Goal: Task Accomplishment & Management: Use online tool/utility

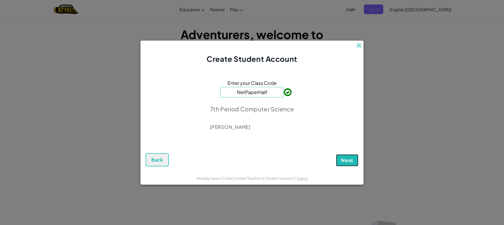
click at [346, 161] on span "Next" at bounding box center [347, 160] width 12 height 6
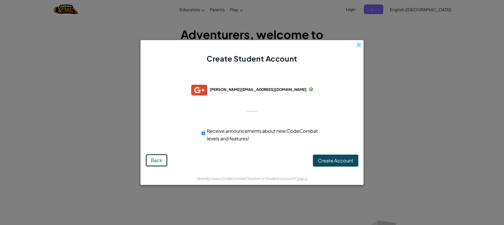
click at [153, 161] on span "Back" at bounding box center [156, 160] width 11 height 6
click at [339, 161] on span "Create Account" at bounding box center [335, 161] width 35 height 6
click at [329, 162] on button "Create Account" at bounding box center [335, 161] width 45 height 12
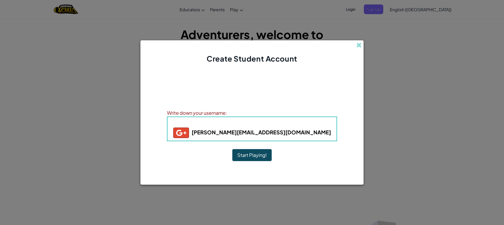
click at [256, 158] on button "Start Playing!" at bounding box center [251, 155] width 39 height 12
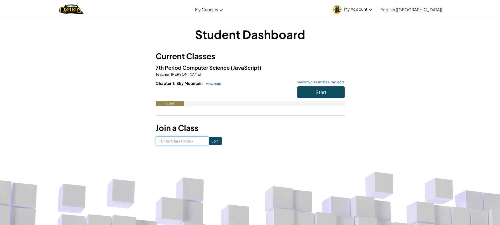
click at [186, 138] on input at bounding box center [182, 141] width 53 height 9
type input "NetPaperHalf"
click at [325, 90] on span "Start" at bounding box center [320, 92] width 11 height 6
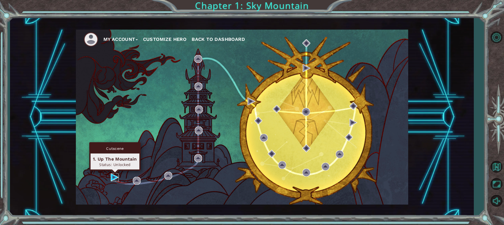
click at [112, 178] on img at bounding box center [115, 178] width 8 height 8
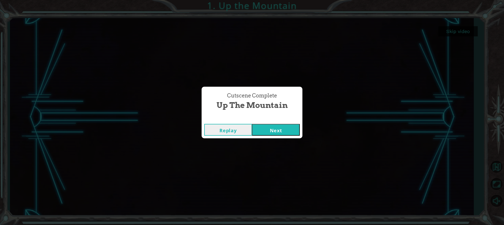
click at [275, 131] on button "Next" at bounding box center [276, 130] width 48 height 12
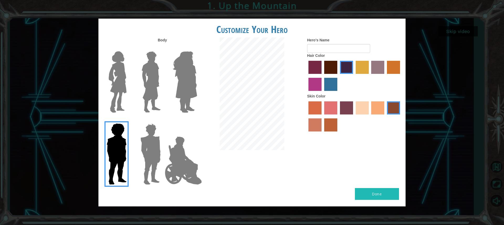
click at [114, 60] on img at bounding box center [118, 82] width 22 height 66
click at [129, 48] on input "Hero Connie" at bounding box center [129, 48] width 0 height 0
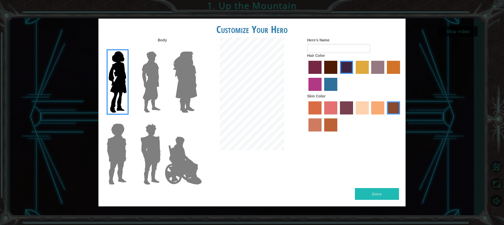
click at [188, 66] on img at bounding box center [185, 82] width 29 height 66
click at [197, 48] on input "Hero Amethyst" at bounding box center [197, 48] width 0 height 0
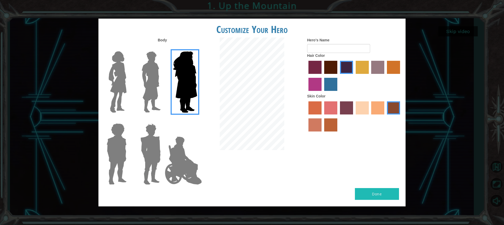
click at [126, 78] on img at bounding box center [118, 82] width 22 height 66
click at [129, 48] on input "Hero Connie" at bounding box center [129, 48] width 0 height 0
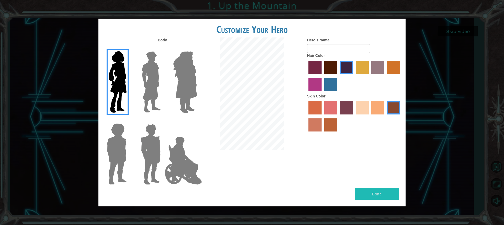
click at [359, 107] on label "sandy beach skin color" at bounding box center [361, 108] width 13 height 13
click at [354, 116] on input "sandy beach skin color" at bounding box center [354, 116] width 0 height 0
click at [360, 68] on label "tulip tree hair color" at bounding box center [361, 67] width 13 height 13
click at [354, 76] on input "tulip tree hair color" at bounding box center [354, 76] width 0 height 0
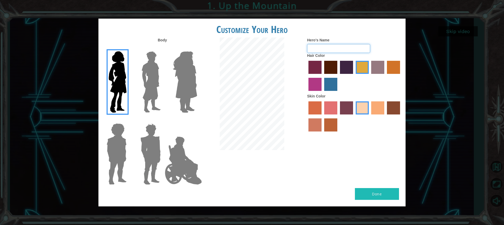
click at [352, 48] on input "Hero's Name" at bounding box center [338, 48] width 63 height 9
type input "bella"
click at [317, 124] on label "burning sand skin color" at bounding box center [314, 125] width 13 height 13
click at [401, 116] on input "burning sand skin color" at bounding box center [401, 116] width 0 height 0
click at [364, 105] on label "sandy beach skin color" at bounding box center [361, 108] width 13 height 13
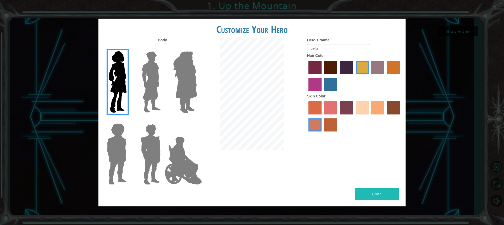
click at [354, 116] on input "sandy beach skin color" at bounding box center [354, 116] width 0 height 0
click at [374, 193] on button "Done" at bounding box center [377, 194] width 44 height 12
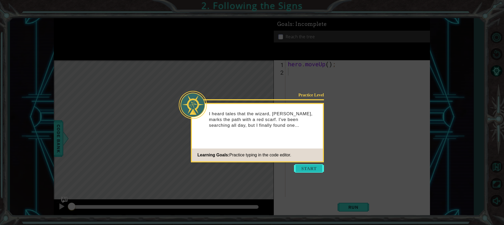
click at [307, 168] on button "Start" at bounding box center [309, 168] width 30 height 8
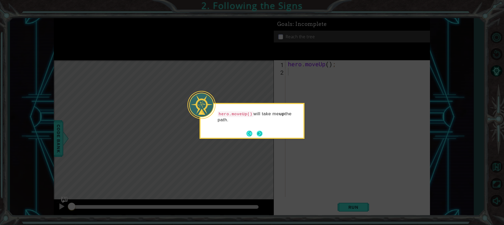
click at [261, 133] on button "Next" at bounding box center [260, 134] width 6 height 6
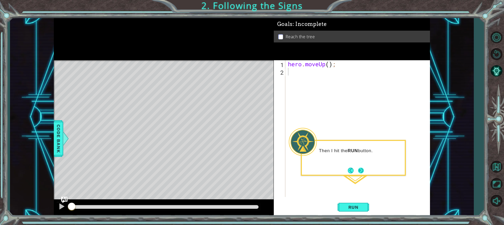
click at [358, 171] on button "Next" at bounding box center [361, 171] width 10 height 10
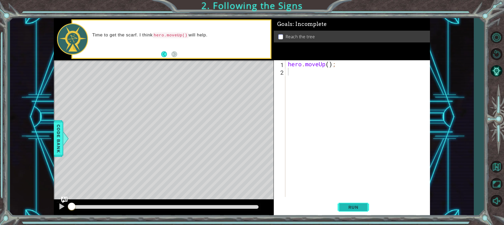
click at [343, 202] on button "Run" at bounding box center [352, 207] width 31 height 15
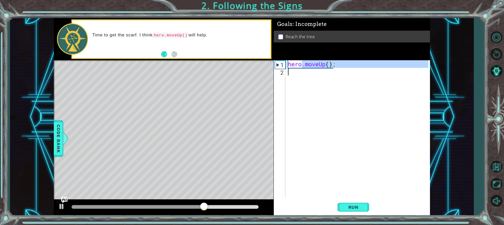
drag, startPoint x: 302, startPoint y: 65, endPoint x: 337, endPoint y: 97, distance: 47.4
click at [337, 97] on div "hero . moveUp ( ) ;" at bounding box center [359, 136] width 144 height 152
type textarea "hero.moveUp();"
click at [337, 97] on div "hero . moveUp ( ) ;" at bounding box center [357, 128] width 141 height 137
drag, startPoint x: 286, startPoint y: 64, endPoint x: 346, endPoint y: 76, distance: 60.4
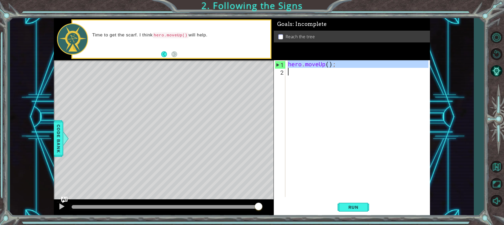
click at [346, 76] on div "hero . moveUp ( ) ;" at bounding box center [357, 128] width 141 height 137
type textarea "hero.moveUp();"
paste textarea "Code Area"
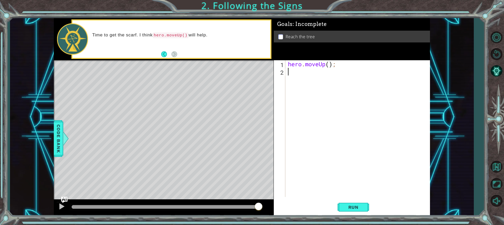
type textarea "h"
click at [305, 78] on div "h ero.moveUp press enter" at bounding box center [333, 85] width 99 height 19
click at [360, 206] on span "Run" at bounding box center [353, 207] width 21 height 5
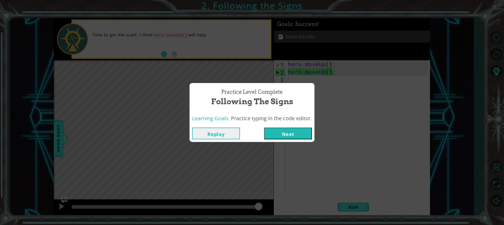
click at [294, 135] on button "Next" at bounding box center [288, 134] width 48 height 12
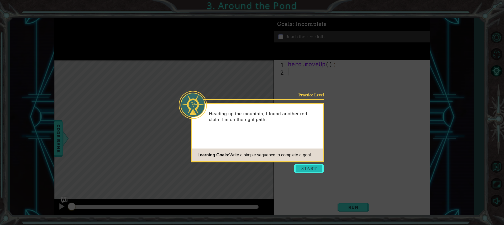
click at [309, 166] on button "Start" at bounding box center [309, 168] width 30 height 8
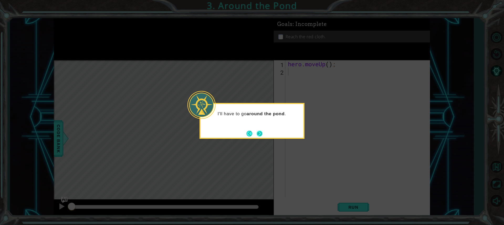
click at [259, 132] on button "Next" at bounding box center [259, 133] width 7 height 7
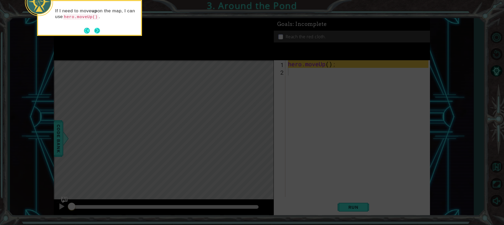
click at [98, 29] on button "Next" at bounding box center [96, 30] width 9 height 9
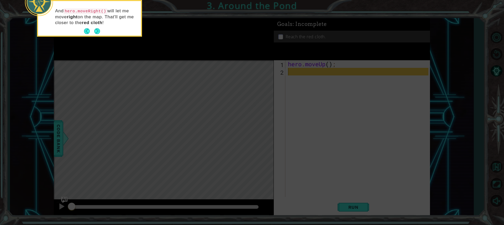
click at [98, 29] on button "Next" at bounding box center [97, 31] width 6 height 6
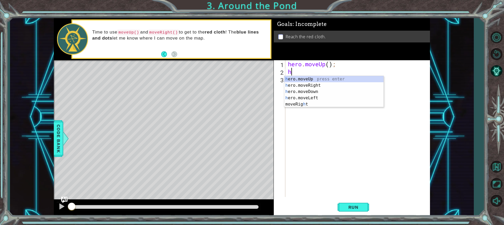
type textarea "he"
click at [320, 81] on div "he ro.moveUp press enter he ro.moveRight press enter he ro.moveDown press enter…" at bounding box center [333, 95] width 99 height 38
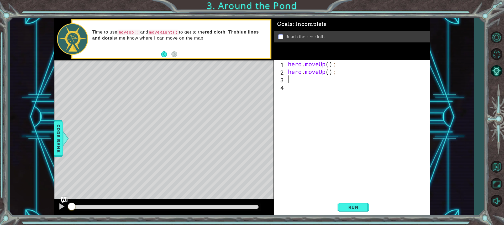
type textarea "h"
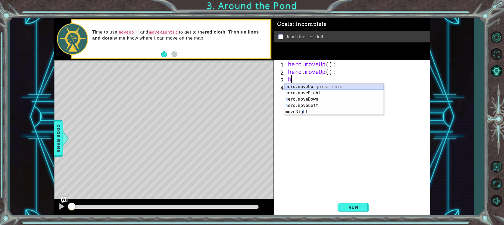
click at [300, 85] on div "h ero.moveUp press enter h ero.moveRight press enter h ero.moveDown press enter…" at bounding box center [333, 106] width 99 height 44
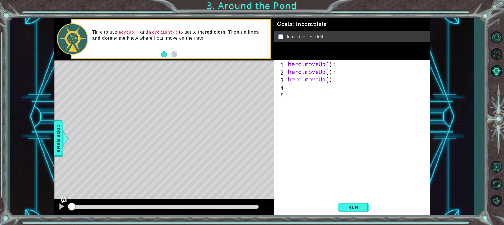
type textarea "h"
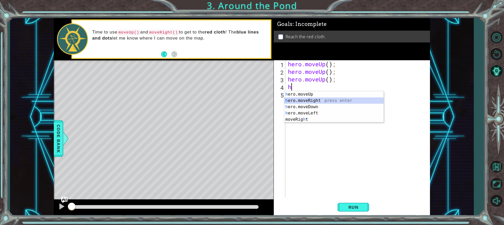
click at [291, 101] on div "h ero.moveUp press enter h ero.moveRight press enter h ero.moveDown press enter…" at bounding box center [333, 113] width 99 height 44
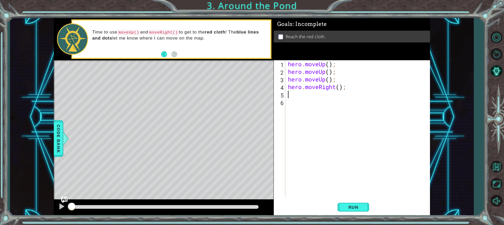
type textarea "h"
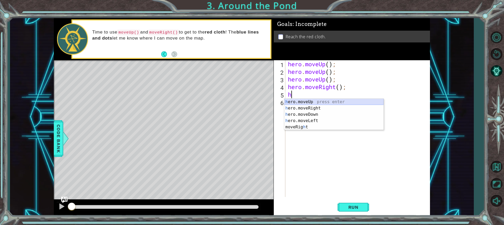
click at [301, 100] on div "h ero.moveUp press enter h ero.moveRight press enter h ero.moveDown press enter…" at bounding box center [333, 121] width 99 height 44
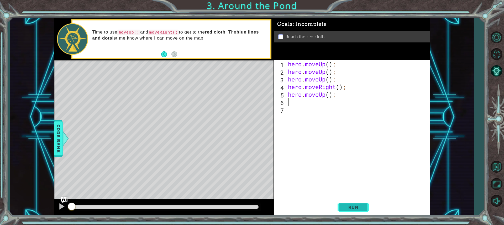
click at [354, 205] on span "Run" at bounding box center [353, 207] width 21 height 5
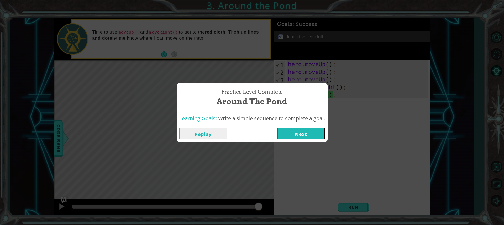
click at [292, 134] on button "Next" at bounding box center [301, 134] width 48 height 12
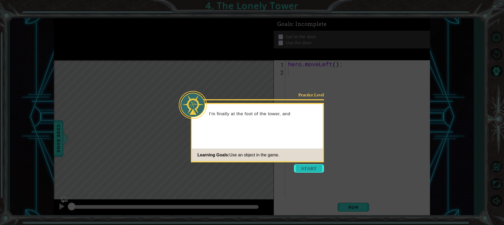
click at [304, 166] on button "Start" at bounding box center [309, 168] width 30 height 8
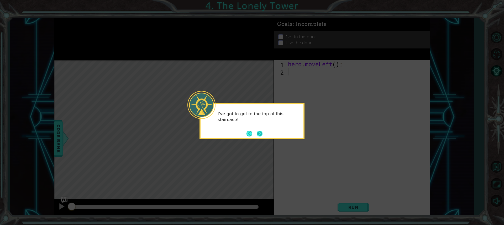
click at [256, 131] on button "Next" at bounding box center [259, 133] width 7 height 7
click at [256, 131] on button "Next" at bounding box center [259, 134] width 8 height 8
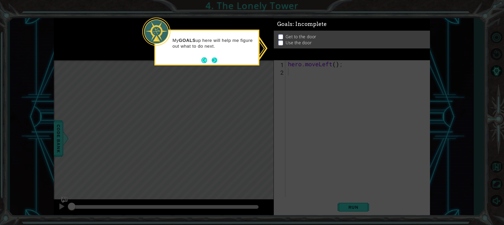
click at [214, 60] on button "Next" at bounding box center [214, 60] width 10 height 10
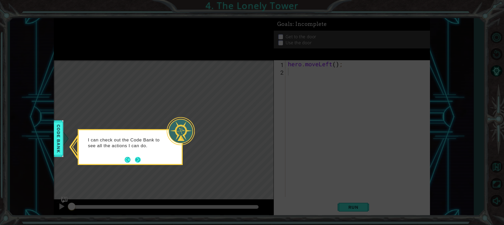
click at [139, 159] on button "Next" at bounding box center [138, 160] width 6 height 6
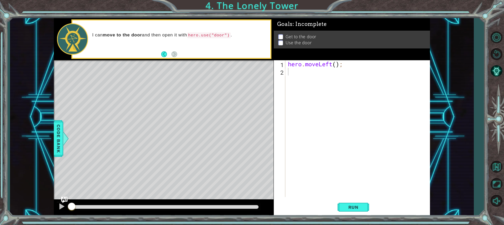
click at [259, 78] on div "Level Map" at bounding box center [175, 137] width 242 height 155
click at [353, 207] on span "Run" at bounding box center [353, 207] width 21 height 5
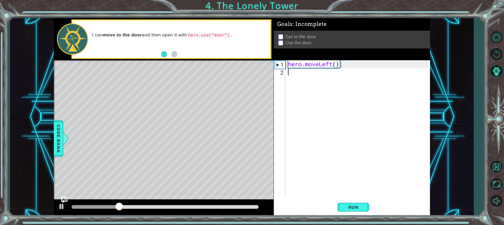
type textarea "h"
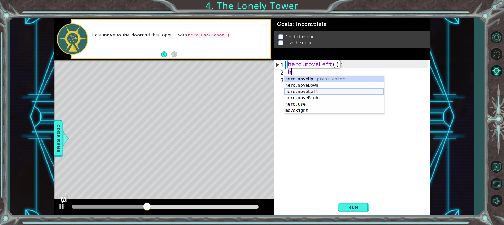
click at [312, 92] on div "h ero.moveUp press enter h ero.moveDown press enter h ero.moveLeft press enter …" at bounding box center [333, 101] width 99 height 50
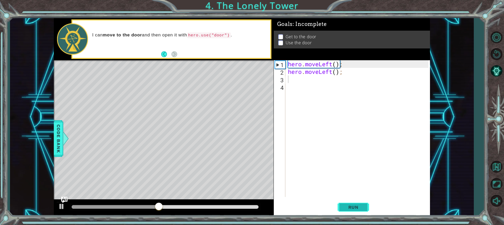
click at [344, 206] on span "Run" at bounding box center [353, 207] width 21 height 5
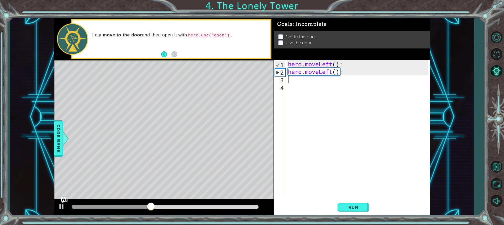
type textarea "h"
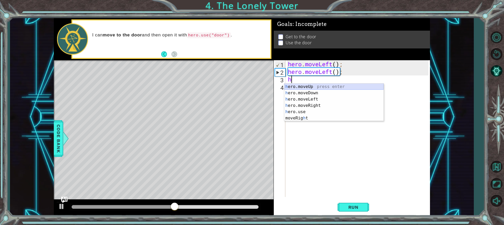
click at [315, 87] on div "h ero.moveUp press enter h ero.moveDown press enter h ero.moveLeft press enter …" at bounding box center [333, 109] width 99 height 50
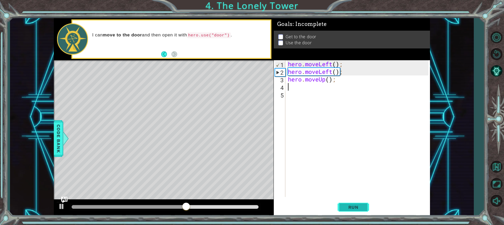
click at [354, 207] on span "Run" at bounding box center [353, 207] width 21 height 5
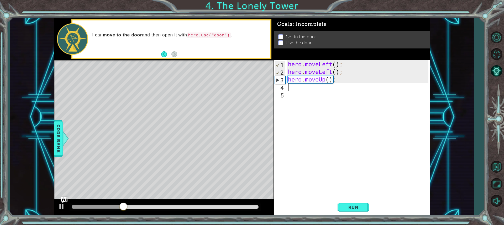
type textarea "h"
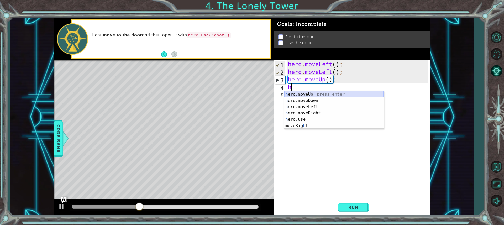
click at [312, 94] on div "h ero.moveUp press enter h ero.moveDown press enter h ero.moveLeft press enter …" at bounding box center [333, 116] width 99 height 50
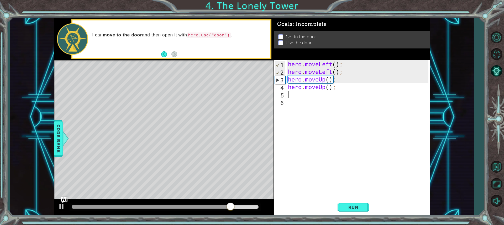
type textarea "h"
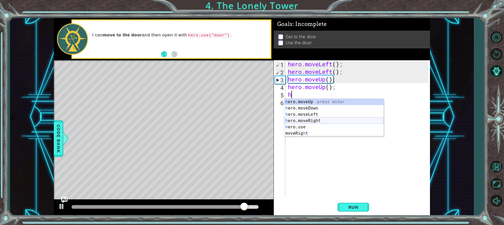
click at [300, 120] on div "h ero.moveUp press enter h ero.moveDown press enter h ero.moveLeft press enter …" at bounding box center [333, 124] width 99 height 50
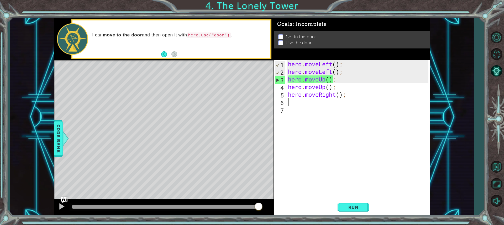
type textarea "h"
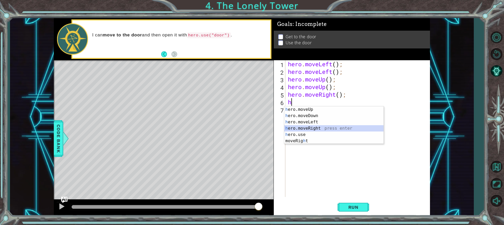
click at [306, 129] on div "h ero.moveUp press enter h ero.moveDown press enter h ero.moveLeft press enter …" at bounding box center [333, 132] width 99 height 50
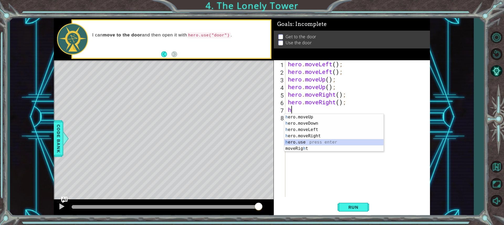
click at [305, 140] on div "h ero.moveUp press enter h ero.moveDown press enter h ero.moveLeft press enter …" at bounding box center [333, 139] width 99 height 50
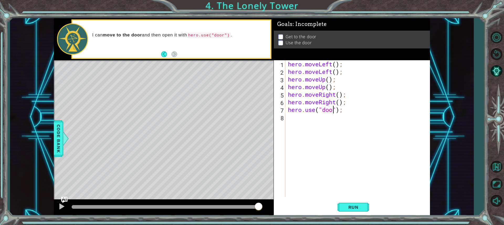
type textarea "hero.use("door");"
click at [367, 204] on button "Run" at bounding box center [352, 207] width 31 height 15
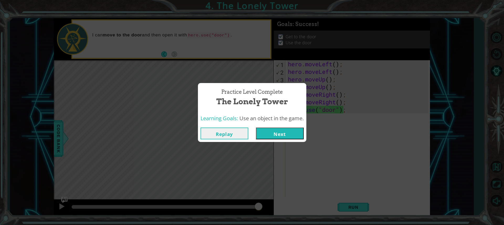
click at [279, 134] on button "Next" at bounding box center [280, 134] width 48 height 12
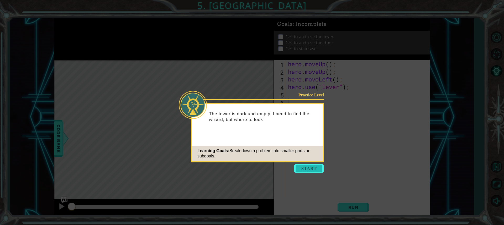
click at [315, 165] on button "Start" at bounding box center [309, 168] width 30 height 8
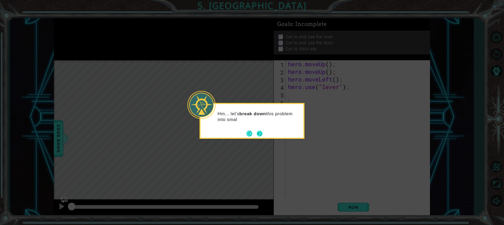
click at [261, 134] on button "Next" at bounding box center [259, 133] width 9 height 9
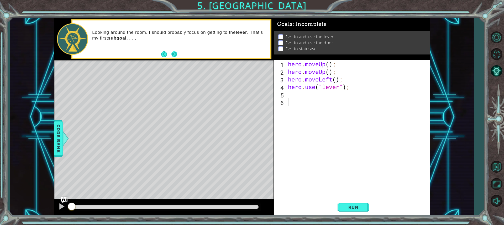
click at [176, 54] on button "Next" at bounding box center [173, 54] width 9 height 9
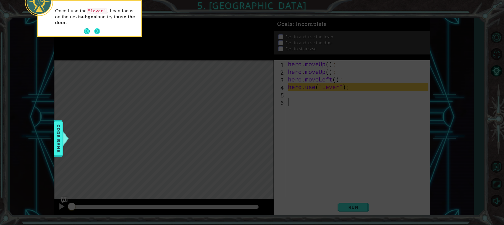
click at [97, 29] on button "Next" at bounding box center [97, 31] width 10 height 10
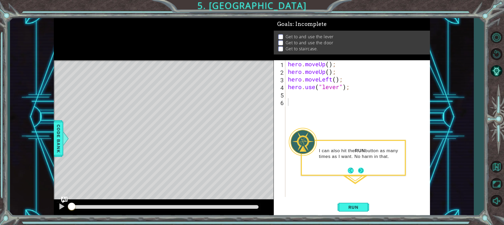
click at [361, 172] on button "Next" at bounding box center [361, 171] width 10 height 10
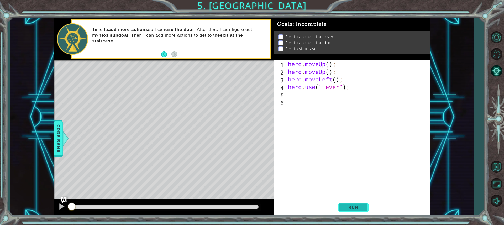
click at [350, 205] on span "Run" at bounding box center [353, 207] width 21 height 5
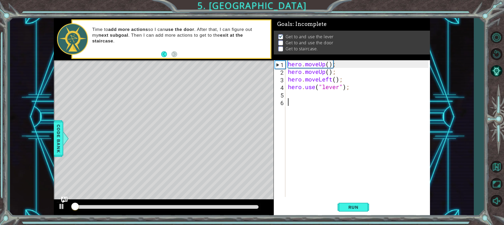
scroll to position [1, 0]
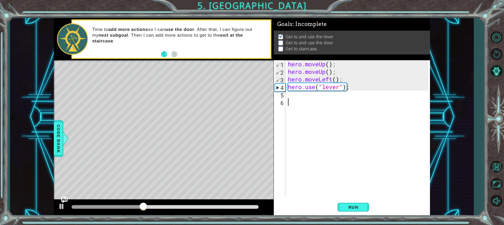
type textarea "h"
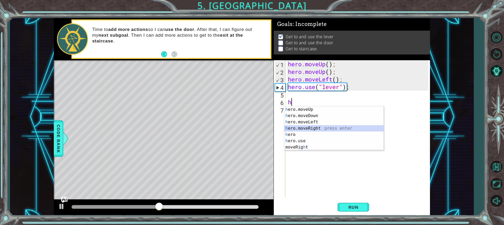
click at [301, 128] on div "h ero.moveUp press enter h ero.moveDown press enter h ero.moveLeft press enter …" at bounding box center [333, 135] width 99 height 57
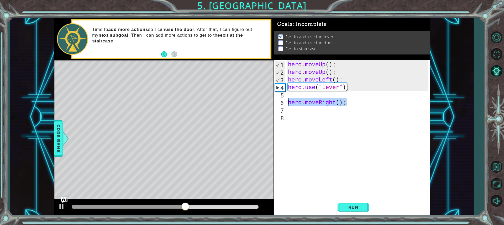
drag, startPoint x: 346, startPoint y: 104, endPoint x: 281, endPoint y: 99, distance: 64.7
click at [281, 99] on div "1 2 3 4 5 6 7 8 hero . moveUp ( ) ; hero . moveUp ( ) ; hero . moveLeft ( ) ; h…" at bounding box center [351, 128] width 155 height 137
type textarea "hero.moveRight();"
click at [302, 93] on div "hero . moveUp ( ) ; hero . moveUp ( ) ; hero . moveLeft ( ) ; hero . use ( "lev…" at bounding box center [359, 136] width 144 height 152
paste textarea "hero.moveRight();"
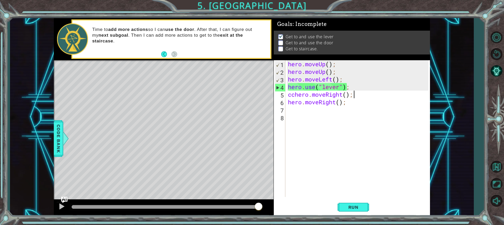
click at [293, 95] on div "hero . moveUp ( ) ; hero . moveUp ( ) ; hero . moveLeft ( ) ; hero . use ( "lev…" at bounding box center [359, 136] width 144 height 152
click at [294, 95] on div "hero . moveUp ( ) ; hero . moveUp ( ) ; hero . moveLeft ( ) ; hero . use ( "lev…" at bounding box center [359, 136] width 144 height 152
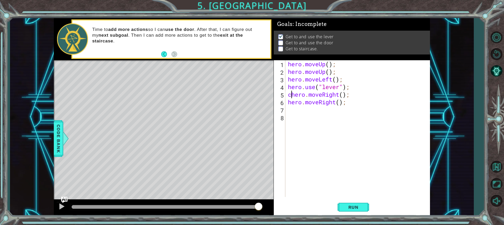
type textarea "hero.moveRight();"
click at [312, 116] on div "hero . moveUp ( ) ; hero . moveUp ( ) ; hero . moveLeft ( ) ; hero . use ( "lev…" at bounding box center [359, 136] width 144 height 152
click at [308, 110] on div "hero . moveUp ( ) ; hero . moveUp ( ) ; hero . moveLeft ( ) ; hero . use ( "lev…" at bounding box center [359, 136] width 144 height 152
click at [353, 205] on span "Run" at bounding box center [353, 207] width 21 height 5
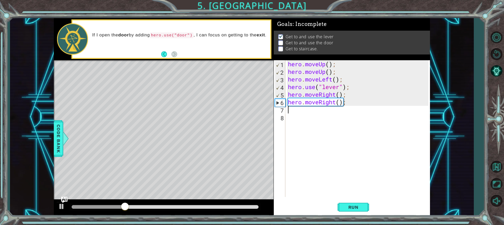
type textarea "h"
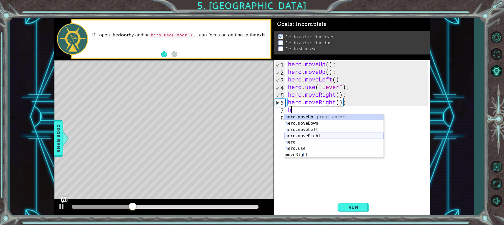
click at [316, 136] on div "h ero.moveUp press enter h ero.moveDown press enter h ero.moveLeft press enter …" at bounding box center [333, 142] width 99 height 57
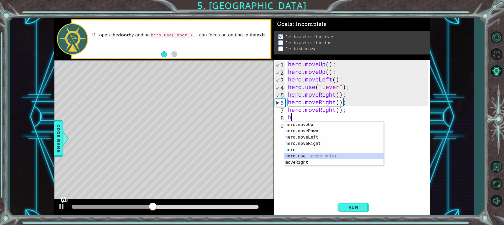
click at [304, 156] on div "h ero.moveUp press enter h ero.moveDown press enter h ero.moveLeft press enter …" at bounding box center [333, 150] width 99 height 57
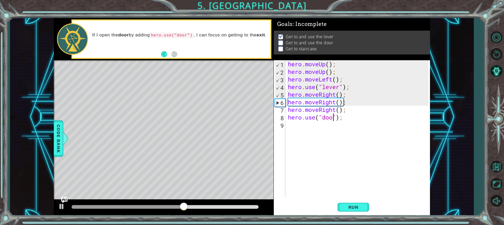
scroll to position [0, 2]
type textarea "hero.use("door");"
click at [291, 127] on div "hero . moveUp ( ) ; hero . moveUp ( ) ; hero . moveLeft ( ) ; hero . use ( "lev…" at bounding box center [359, 136] width 144 height 152
click at [351, 206] on span "Run" at bounding box center [353, 207] width 21 height 5
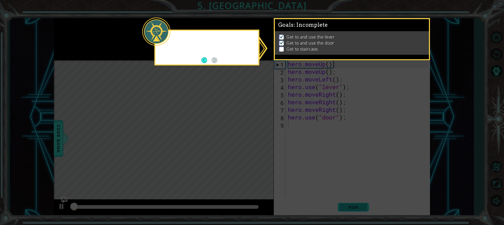
scroll to position [1, 0]
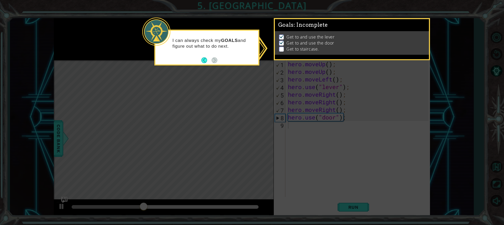
click at [244, 80] on icon at bounding box center [252, 112] width 504 height 225
click at [207, 62] on button "Back" at bounding box center [206, 60] width 10 height 6
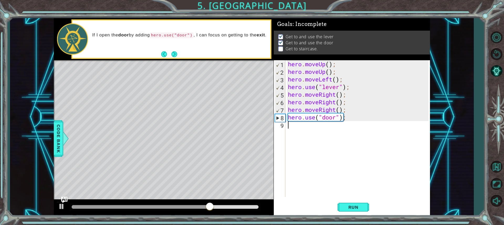
type textarea "h"
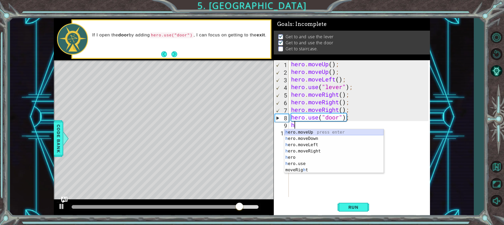
click at [291, 131] on div "h ero.moveUp press enter h ero.moveDown press enter h ero.moveLeft press enter …" at bounding box center [333, 157] width 99 height 57
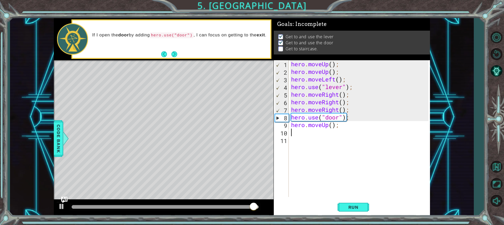
type textarea "h"
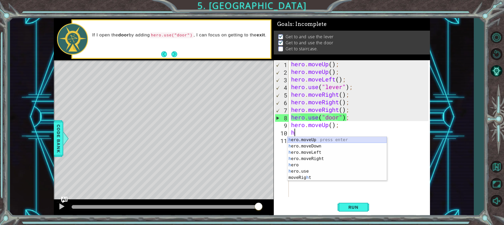
click at [294, 140] on div "h ero.moveUp press enter h ero.moveDown press enter h ero.moveLeft press enter …" at bounding box center [336, 165] width 99 height 57
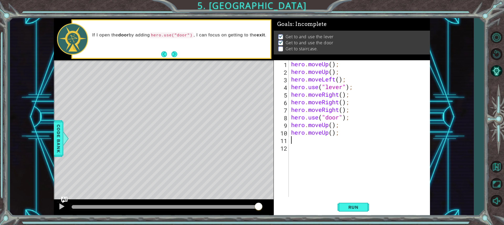
type textarea "h"
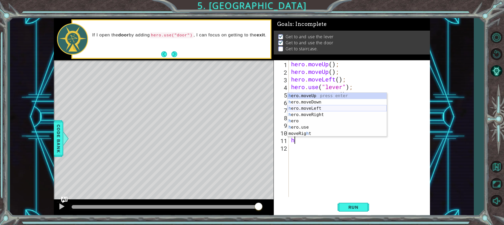
click at [299, 110] on div "h ero.moveUp press enter h ero.moveDown press enter h ero.moveLeft press enter …" at bounding box center [336, 121] width 99 height 57
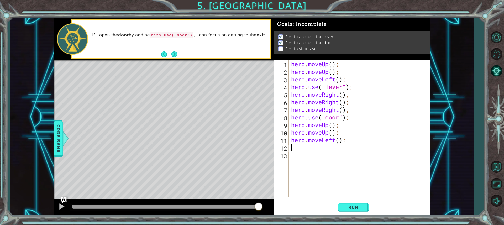
type textarea "h"
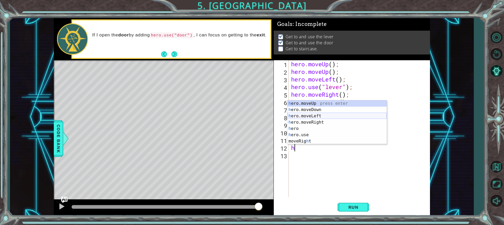
click at [307, 115] on div "h ero.moveUp press enter h ero.moveDown press enter h ero.moveLeft press enter …" at bounding box center [336, 128] width 99 height 57
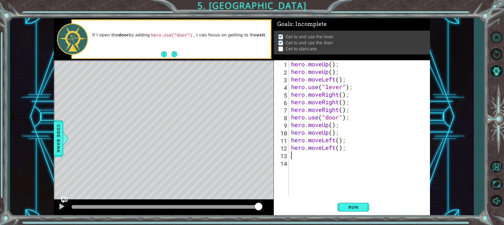
type textarea "h"
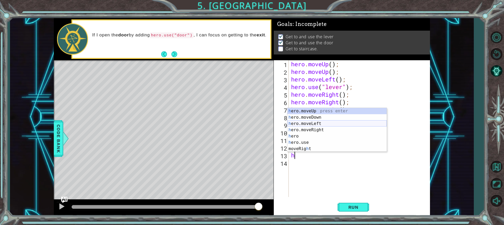
click at [305, 125] on div "h ero.moveUp press enter h ero.moveDown press enter h ero.moveLeft press enter …" at bounding box center [336, 136] width 99 height 57
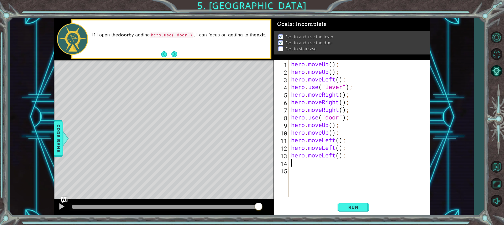
type textarea "h"
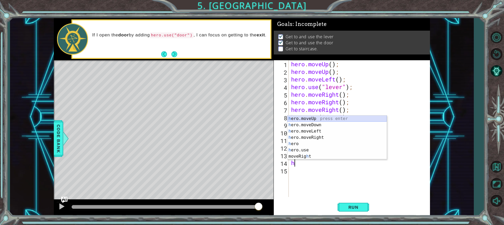
click at [322, 118] on div "h ero.moveUp press enter h ero.moveDown press enter h ero.moveLeft press enter …" at bounding box center [336, 144] width 99 height 57
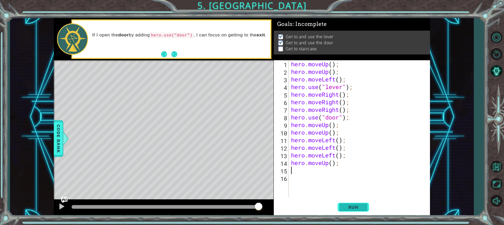
click at [352, 204] on button "Run" at bounding box center [352, 207] width 31 height 15
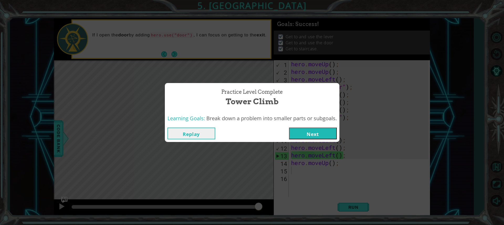
click at [310, 133] on button "Next" at bounding box center [313, 134] width 48 height 12
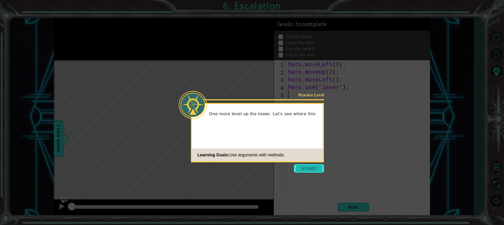
click at [316, 168] on button "Start" at bounding box center [309, 168] width 30 height 8
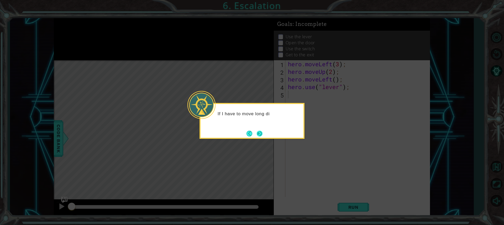
click at [260, 132] on button "Next" at bounding box center [259, 133] width 9 height 9
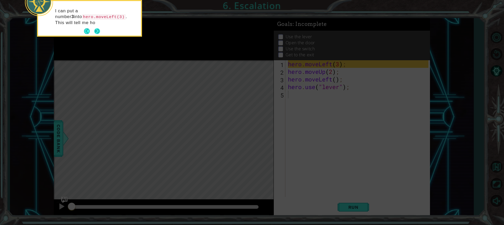
click at [94, 32] on button "Next" at bounding box center [97, 31] width 6 height 6
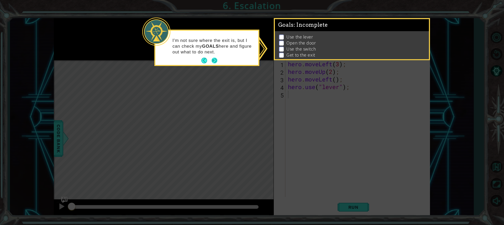
click at [214, 57] on button "Next" at bounding box center [214, 60] width 7 height 7
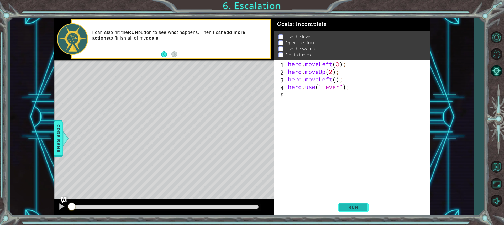
click at [364, 204] on button "Run" at bounding box center [352, 207] width 31 height 15
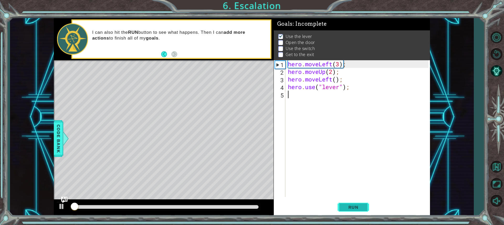
scroll to position [3, 0]
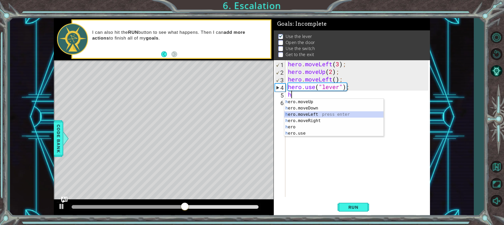
click at [319, 112] on div "h ero.moveUp press enter h ero.moveDown press enter h ero.moveLeft press enter …" at bounding box center [333, 124] width 99 height 50
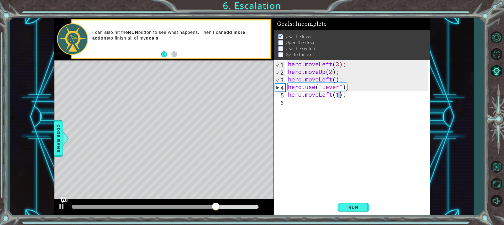
type textarea "hero.moveLeft();"
click at [288, 101] on div "hero . moveLeft ( 3 ) ; hero . moveUp ( 2 ) ; hero . moveLeft ( ) ; hero . use …" at bounding box center [359, 136] width 144 height 152
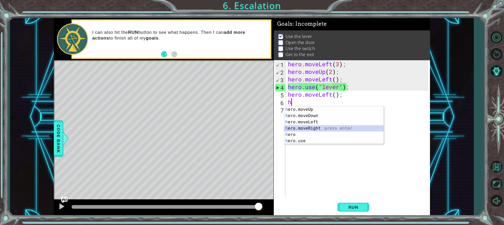
click at [301, 130] on div "h ero.moveUp press enter h ero.moveDown press enter h ero.moveLeft press enter …" at bounding box center [333, 132] width 99 height 50
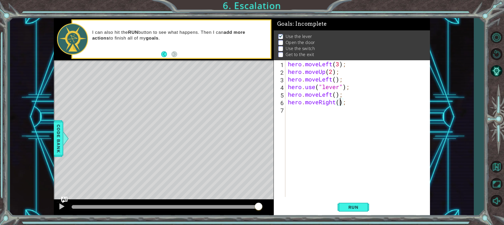
type textarea "hero.moveRight(2);"
click at [289, 114] on div "hero . moveLeft ( 3 ) ; hero . moveUp ( 2 ) ; hero . moveLeft ( ) ; hero . use …" at bounding box center [359, 136] width 144 height 152
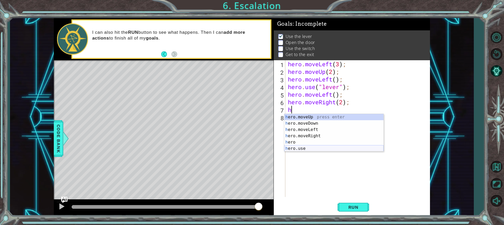
click at [306, 146] on div "h ero.moveUp press enter h ero.moveDown press enter h ero.moveLeft press enter …" at bounding box center [333, 139] width 99 height 50
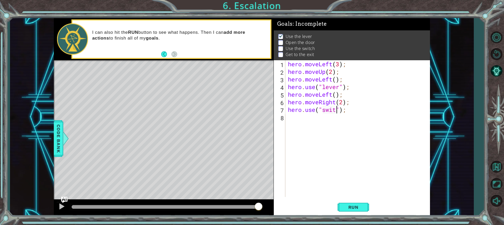
scroll to position [0, 2]
type textarea "hero.use("switch");"
click at [301, 121] on div "hero . moveLeft ( 3 ) ; hero . moveUp ( 2 ) ; hero . moveLeft ( ) ; hero . use …" at bounding box center [359, 136] width 144 height 152
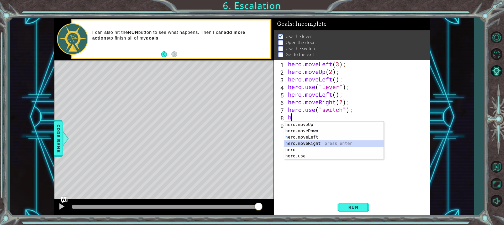
click at [319, 144] on div "h ero.moveUp press enter h ero.moveDown press enter h ero.moveLeft press enter …" at bounding box center [333, 147] width 99 height 50
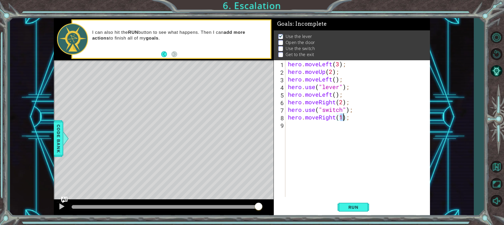
type textarea "hero.moveRight();"
click at [307, 127] on div "hero . moveLeft ( 3 ) ; hero . moveUp ( 2 ) ; hero . moveLeft ( ) ; hero . use …" at bounding box center [359, 136] width 144 height 152
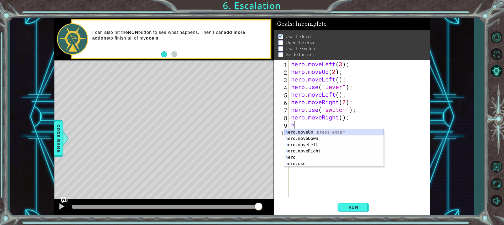
click at [306, 132] on div "h ero.moveUp press enter h ero.moveDown press enter h ero.moveLeft press enter …" at bounding box center [333, 154] width 99 height 50
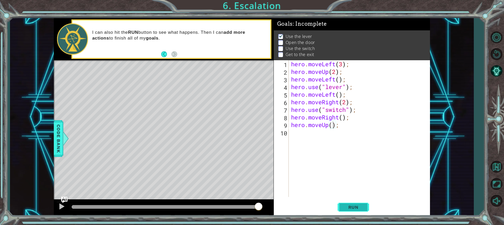
click at [353, 202] on button "Run" at bounding box center [352, 207] width 31 height 15
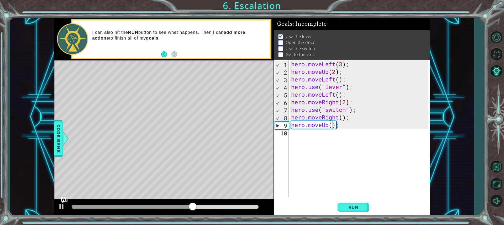
click at [358, 102] on div "hero . moveLeft ( 3 ) ; hero . moveUp ( 2 ) ; hero . moveLeft ( ) ; hero . use …" at bounding box center [360, 136] width 141 height 152
type textarea "hero.moveRight(2);"
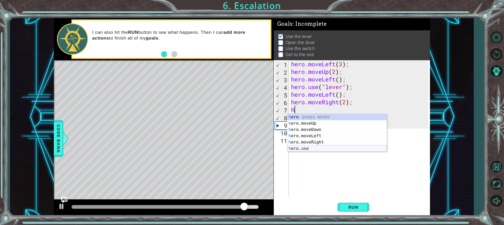
click at [336, 147] on div "h ero press enter h ero.moveUp press enter h ero.moveDown press enter h ero.mov…" at bounding box center [336, 139] width 99 height 50
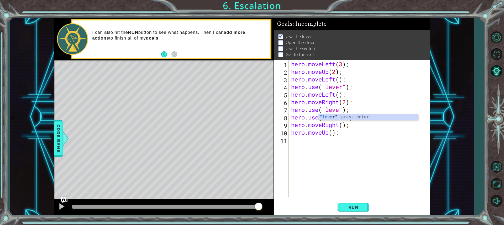
scroll to position [0, 2]
click at [329, 115] on div ""lever " press enter" at bounding box center [367, 123] width 99 height 19
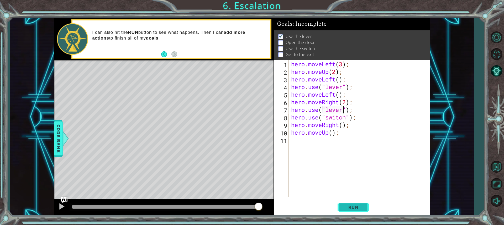
type textarea "hero.use("lever");"
drag, startPoint x: 346, startPoint y: 205, endPoint x: 321, endPoint y: 184, distance: 32.8
click at [344, 204] on button "Run" at bounding box center [352, 207] width 31 height 15
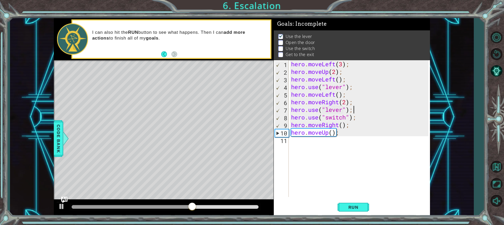
click at [355, 109] on div "hero . moveLeft ( 3 ) ; hero . moveUp ( 2 ) ; hero . moveLeft ( ) ; hero . use …" at bounding box center [360, 136] width 141 height 152
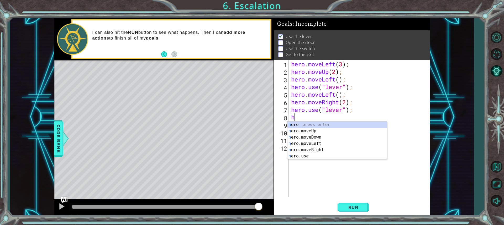
click at [359, 61] on div "hero . moveLeft ( 3 ) ; hero . moveUp ( 2 ) ; hero . moveLeft ( ) ; hero . use …" at bounding box center [360, 136] width 141 height 152
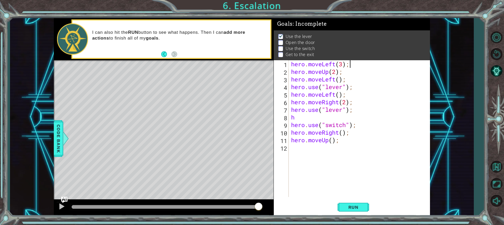
click at [339, 80] on div "hero . moveLeft ( 3 ) ; hero . moveUp ( 2 ) ; hero . moveLeft ( ) ; hero . use …" at bounding box center [360, 136] width 141 height 152
click at [174, 140] on div "Level Map" at bounding box center [175, 137] width 242 height 155
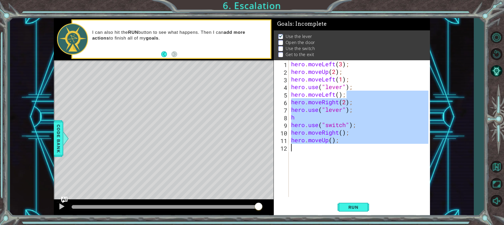
drag, startPoint x: 349, startPoint y: 95, endPoint x: 293, endPoint y: 146, distance: 75.4
click at [293, 146] on div "hero . moveLeft ( 3 ) ; hero . moveUp ( 2 ) ; hero . moveLeft ( 1 ) ; hero . us…" at bounding box center [360, 136] width 141 height 152
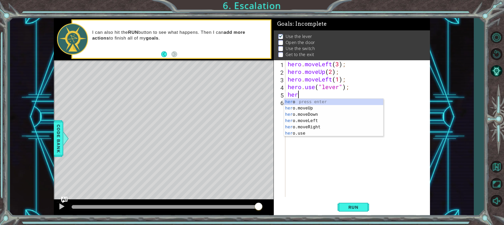
scroll to position [0, 0]
type textarea "h"
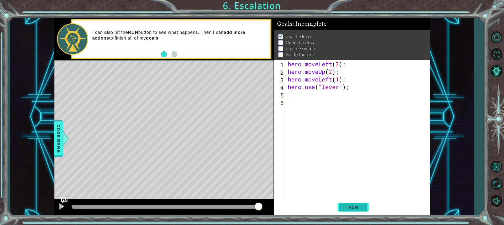
click at [362, 203] on button "Run" at bounding box center [352, 207] width 31 height 15
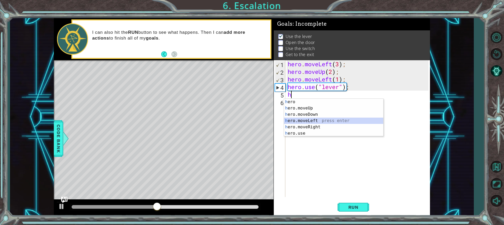
click at [319, 119] on div "h ero press enter h ero.moveUp press enter h ero.moveDown press enter h ero.mov…" at bounding box center [333, 124] width 99 height 50
type textarea "hero.moveLeft(1);"
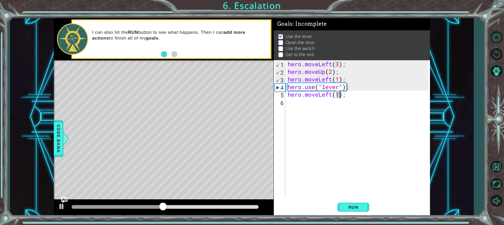
click at [297, 104] on div "hero . moveLeft ( 3 ) ; hero . moveUp ( 2 ) ; hero . moveLeft ( 1 ) ; hero . us…" at bounding box center [358, 136] width 144 height 152
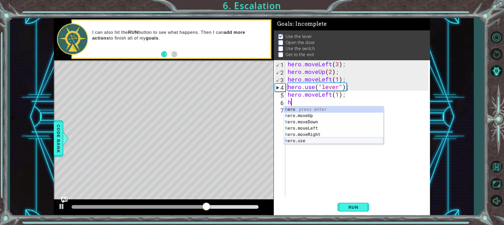
click at [306, 141] on div "h ero press enter h ero.moveUp press enter h ero.moveDown press enter h ero.mov…" at bounding box center [333, 132] width 99 height 50
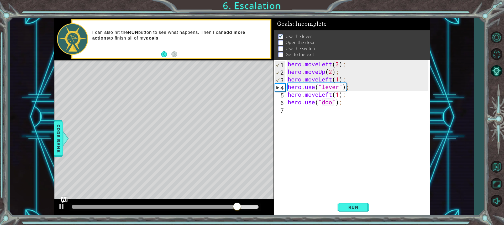
type textarea "hero.use("door");"
click at [288, 113] on div "hero . moveLeft ( 3 ) ; hero . moveUp ( 2 ) ; hero . moveLeft ( 1 ) ; hero . us…" at bounding box center [358, 136] width 144 height 152
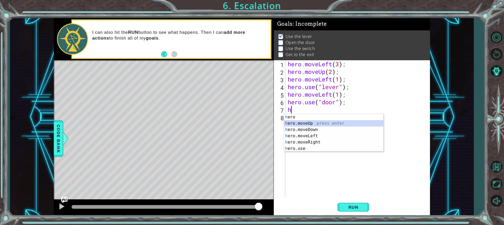
click at [330, 121] on div "h ero press enter h ero.moveUp press enter h ero.moveDown press enter h ero.mov…" at bounding box center [333, 139] width 99 height 50
type textarea "hero.moveUp(1);"
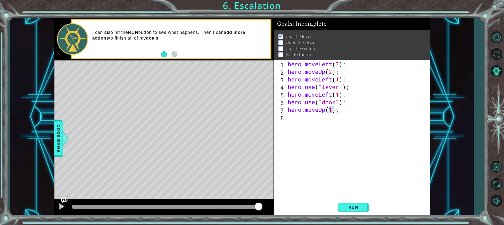
click at [300, 118] on div "hero . moveLeft ( 3 ) ; hero . moveUp ( 2 ) ; hero . moveLeft ( 1 ) ; hero . us…" at bounding box center [358, 136] width 144 height 152
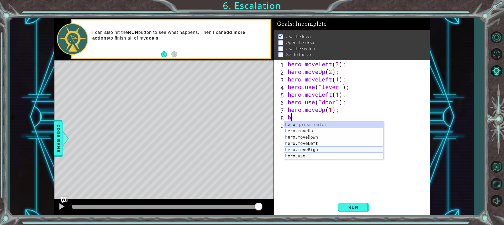
click at [324, 148] on div "h ero press enter h ero.moveUp press enter h ero.moveDown press enter h ero.mov…" at bounding box center [333, 147] width 99 height 50
type textarea "hero.moveRight(1);"
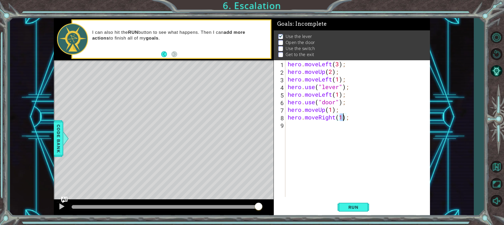
click at [300, 123] on div "hero . moveLeft ( 3 ) ; hero . moveUp ( 2 ) ; hero . moveLeft ( 1 ) ; hero . us…" at bounding box center [358, 136] width 144 height 152
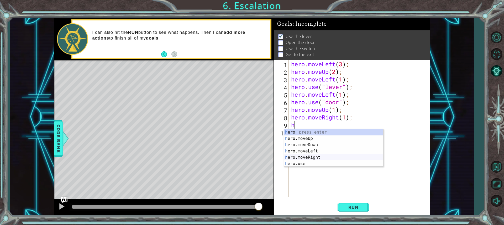
click at [315, 155] on div "h ero press enter h ero.moveUp press enter h ero.moveDown press enter h ero.mov…" at bounding box center [333, 154] width 99 height 50
type textarea "hero.moveRight(1);"
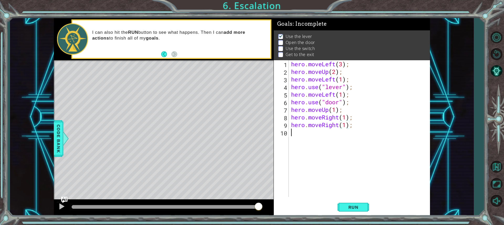
click at [304, 133] on div "hero . moveLeft ( 3 ) ; hero . moveUp ( 2 ) ; hero . moveLeft ( 1 ) ; hero . us…" at bounding box center [360, 136] width 141 height 152
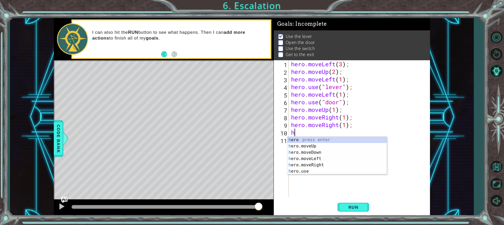
click at [317, 174] on div "h ero press enter h ero.moveUp press enter h ero.moveDown press enter h ero.mov…" at bounding box center [336, 162] width 99 height 50
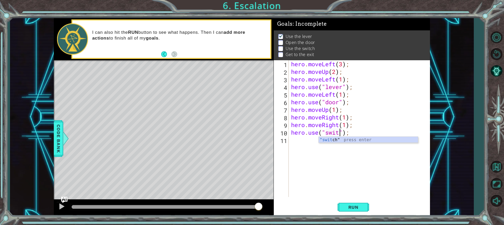
scroll to position [0, 2]
type textarea "hero.use("switch");"
click at [301, 139] on div "hero . moveLeft ( 3 ) ; hero . moveUp ( 2 ) ; hero . moveLeft ( 1 ) ; hero . us…" at bounding box center [360, 136] width 141 height 152
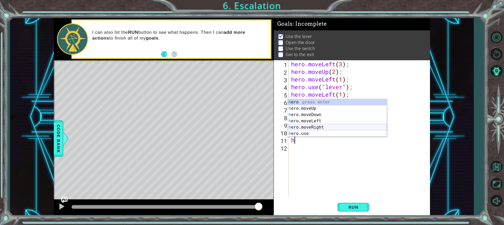
click at [309, 127] on div "h ero press enter h ero.moveUp press enter h ero.moveDown press enter h ero.mov…" at bounding box center [336, 124] width 99 height 50
type textarea "hero.moveRight(1);"
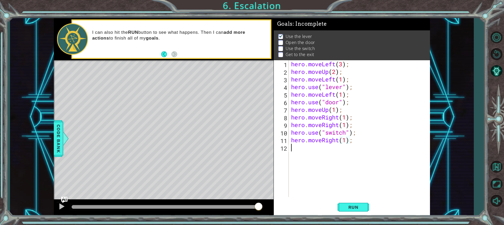
click at [291, 148] on div "hero . moveLeft ( 3 ) ; hero . moveUp ( 2 ) ; hero . moveLeft ( 1 ) ; hero . us…" at bounding box center [360, 136] width 141 height 152
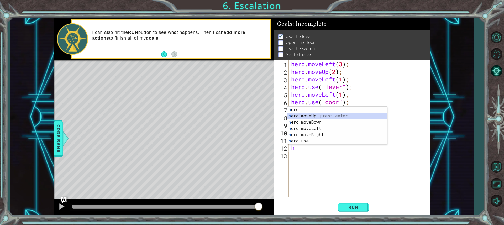
click at [321, 114] on div "h ero press enter h ero.moveUp press enter h ero.moveDown press enter h ero.mov…" at bounding box center [336, 132] width 99 height 50
type textarea "hero.moveUp(1);"
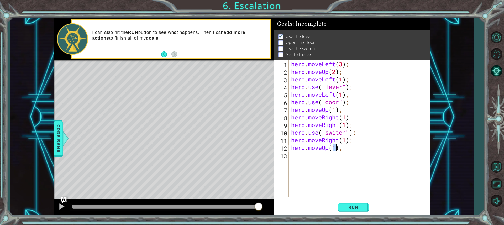
click at [292, 156] on div "hero . moveLeft ( 3 ) ; hero . moveUp ( 2 ) ; hero . moveLeft ( 1 ) ; hero . us…" at bounding box center [360, 136] width 141 height 152
type textarea "h"
click at [332, 169] on div "hero . moveLeft ( 3 ) ; hero . moveUp ( 2 ) ; hero . moveLeft ( 1 ) ; hero . us…" at bounding box center [360, 136] width 141 height 152
click at [299, 155] on div "hero . moveLeft ( 3 ) ; hero . moveUp ( 2 ) ; hero . moveLeft ( 1 ) ; hero . us…" at bounding box center [360, 136] width 141 height 152
type textarea "h"
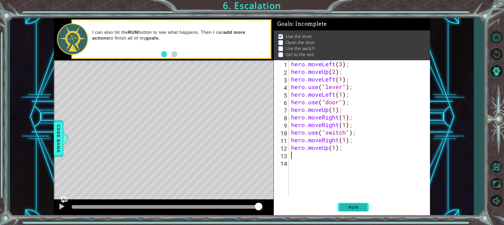
click at [367, 203] on button "Run" at bounding box center [352, 207] width 31 height 15
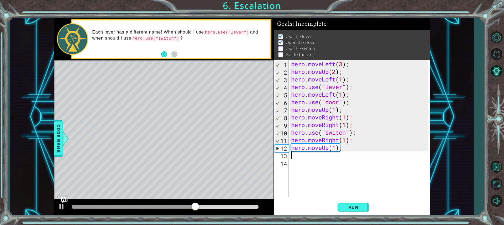
click at [344, 109] on div "hero . moveLeft ( 3 ) ; hero . moveUp ( 2 ) ; hero . moveLeft ( 1 ) ; hero . us…" at bounding box center [360, 136] width 141 height 152
click at [353, 105] on div "hero . moveLeft ( 3 ) ; hero . moveUp ( 2 ) ; hero . moveLeft ( 1 ) ; hero . us…" at bounding box center [360, 136] width 141 height 152
click at [342, 110] on div "hero . moveLeft ( 3 ) ; hero . moveUp ( 2 ) ; hero . moveLeft ( 1 ) ; hero . us…" at bounding box center [360, 136] width 141 height 152
click at [336, 110] on div "hero . moveLeft ( 3 ) ; hero . moveUp ( 2 ) ; hero . moveLeft ( 1 ) ; hero . us…" at bounding box center [360, 136] width 141 height 152
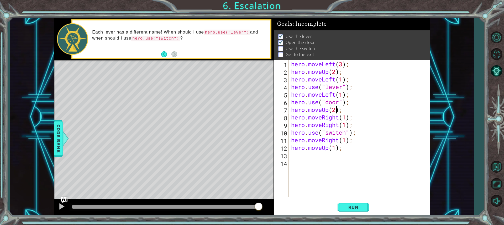
scroll to position [0, 2]
type textarea "hero.moveUp(2);"
click at [352, 206] on span "Run" at bounding box center [353, 207] width 21 height 5
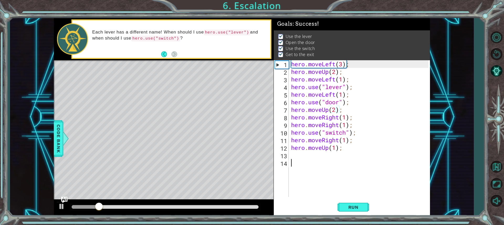
click at [396, 180] on div "hero . moveLeft ( 3 ) ; hero . moveUp ( 2 ) ; hero . moveLeft ( 1 ) ; hero . us…" at bounding box center [360, 136] width 141 height 152
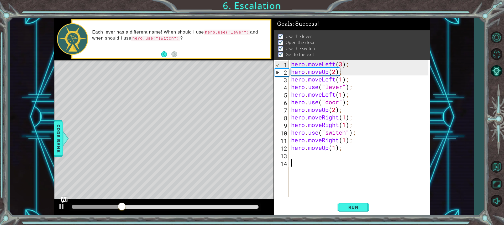
click at [413, 196] on div "hero . moveLeft ( 3 ) ; hero . moveUp ( 2 ) ; hero . moveLeft ( 1 ) ; hero . us…" at bounding box center [360, 136] width 141 height 152
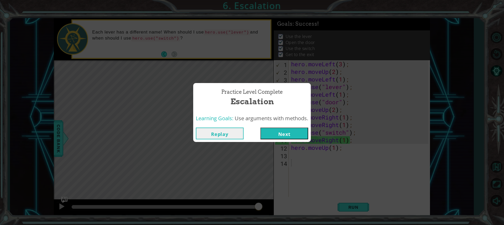
click at [274, 133] on button "Next" at bounding box center [284, 134] width 48 height 12
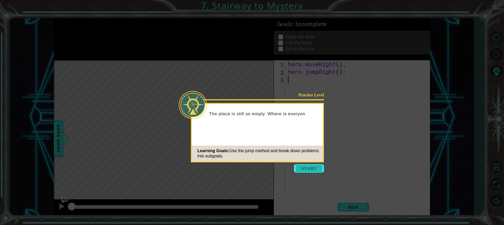
click at [318, 166] on button "Start" at bounding box center [309, 168] width 30 height 8
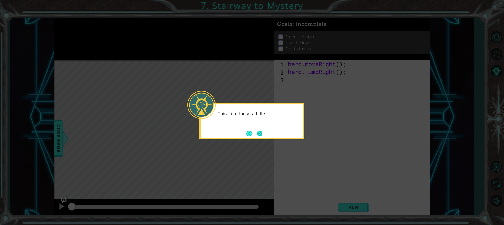
click at [263, 134] on button "Next" at bounding box center [259, 133] width 7 height 7
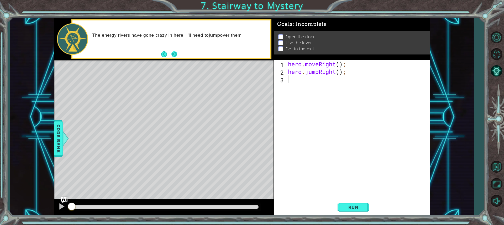
click at [176, 53] on button "Next" at bounding box center [174, 54] width 7 height 7
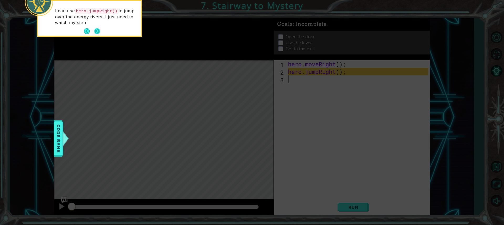
click at [99, 30] on button "Next" at bounding box center [97, 31] width 7 height 7
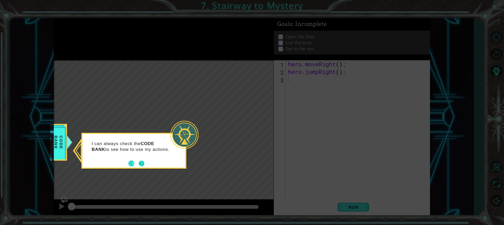
click at [141, 163] on button "Next" at bounding box center [141, 164] width 10 height 10
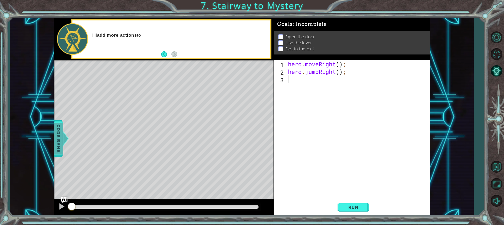
click at [57, 131] on span "Code Bank" at bounding box center [58, 139] width 8 height 32
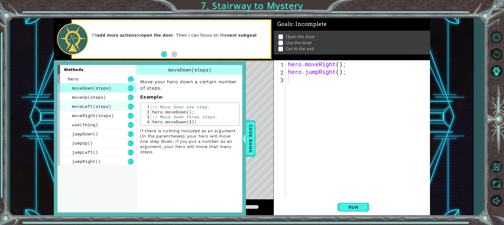
click at [82, 107] on span "moveLeft(steps)" at bounding box center [91, 107] width 39 height 6
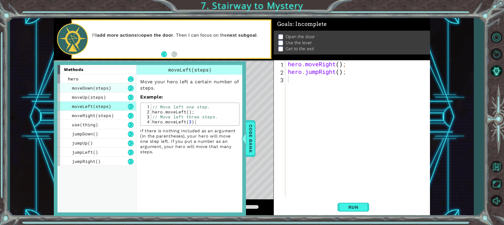
click at [95, 87] on span "moveDown(steps)" at bounding box center [91, 88] width 39 height 6
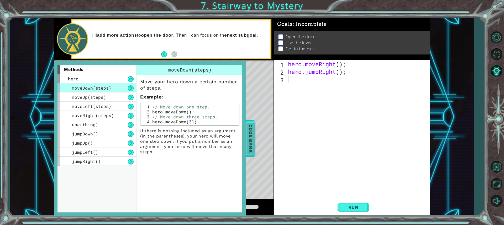
click at [252, 143] on span "Code Bank" at bounding box center [250, 139] width 8 height 32
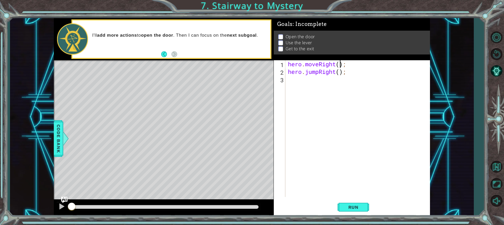
click at [341, 63] on div "hero . moveRight ( ) ; hero . jumpRight ( ) ;" at bounding box center [359, 136] width 144 height 152
click at [340, 72] on div "hero . moveRight ( 1 ) ; hero . jumpRight ( ) ;" at bounding box center [359, 136] width 144 height 152
type textarea "hero.jumpRight(1);"
click at [287, 83] on div "hero . moveRight ( 1 ) ; hero . jumpRight ( 1 ) ;" at bounding box center [359, 136] width 144 height 152
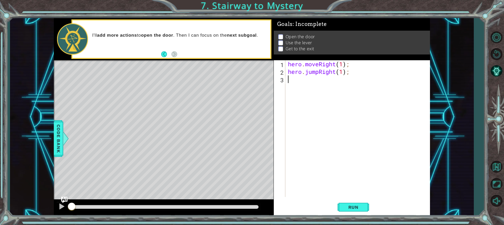
scroll to position [0, 0]
click at [343, 65] on div "hero . moveRight ( 1 ) ; hero . jumpRight ( 1 ) ;" at bounding box center [359, 136] width 144 height 152
type textarea "hero.moveRight(1);"
click at [341, 99] on div "hero . moveRight ( 1 ) ; hero . jumpRight ( 1 ) ;" at bounding box center [359, 136] width 144 height 152
click at [342, 204] on button "Run" at bounding box center [352, 207] width 31 height 15
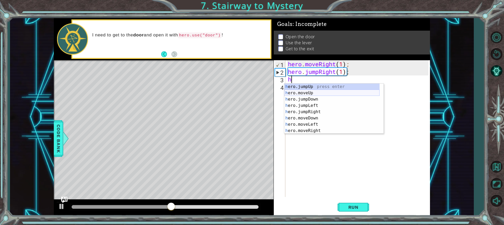
click at [307, 91] on div "h ero.jumpUp press enter h ero.moveUp press enter h ero.jumpDown press enter h …" at bounding box center [331, 115] width 95 height 63
type textarea "hero.moveUp(1);"
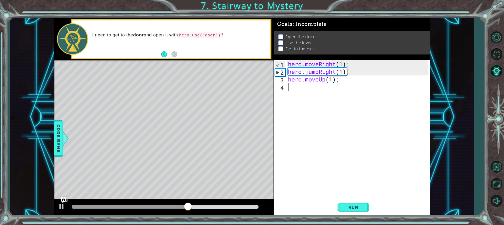
click at [289, 87] on div "hero . moveRight ( 1 ) ; hero . jumpRight ( 1 ) ; hero . moveUp ( 1 ) ;" at bounding box center [359, 136] width 144 height 152
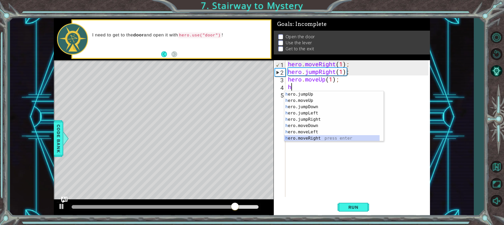
click at [297, 140] on div "h ero.jumpUp press enter h ero.moveUp press enter h ero.jumpDown press enter h …" at bounding box center [331, 122] width 95 height 63
type textarea "hero.moveRight(1);"
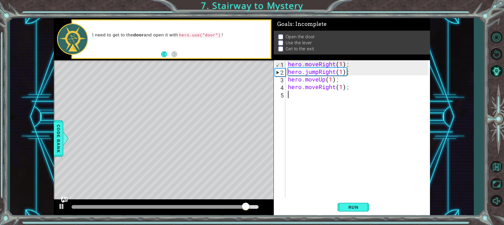
click at [290, 97] on div "hero . moveRight ( 1 ) ; hero . jumpRight ( 1 ) ; hero . moveUp ( 1 ) ; hero . …" at bounding box center [359, 136] width 144 height 152
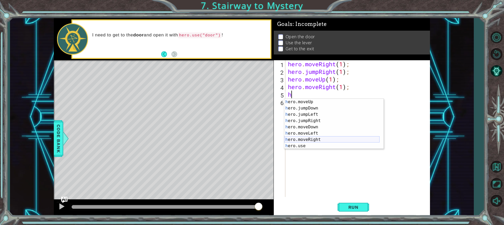
scroll to position [6, 0]
click at [292, 144] on div "h ero.moveUp press enter h ero.jumpDown press enter h ero.jumpLeft press enter …" at bounding box center [331, 130] width 95 height 63
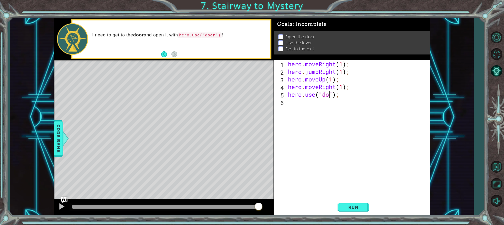
scroll to position [0, 2]
type textarea "hero.use("door");"
click at [299, 105] on div "hero . moveRight ( 1 ) ; hero . jumpRight ( 1 ) ; hero . moveUp ( 1 ) ; hero . …" at bounding box center [359, 136] width 144 height 152
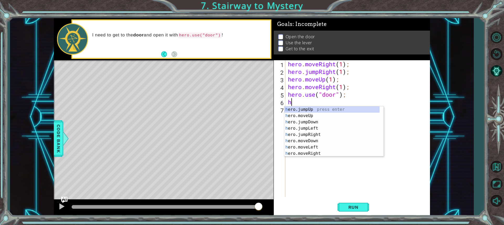
scroll to position [0, 0]
click at [303, 118] on div "h ero.jumpUp press enter h ero.moveUp press enter h ero.jumpDown press enter h …" at bounding box center [331, 138] width 95 height 63
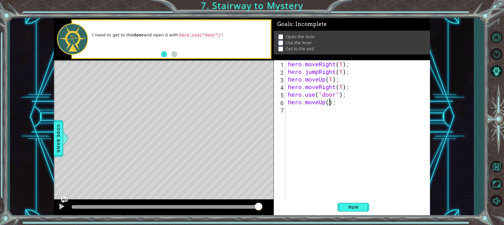
scroll to position [0, 2]
type textarea "hero.moveUp(2);"
click at [286, 108] on div "hero.moveUp(2); 1 2 3 4 5 6 7 hero . moveRight ( 1 ) ; hero . jumpRight ( 1 ) ;…" at bounding box center [351, 128] width 155 height 137
click at [305, 112] on div "hero . moveRight ( 1 ) ; hero . jumpRight ( 1 ) ; hero . moveUp ( 1 ) ; hero . …" at bounding box center [359, 136] width 144 height 152
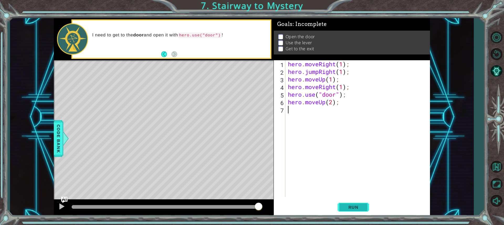
click at [359, 208] on span "Run" at bounding box center [353, 207] width 21 height 5
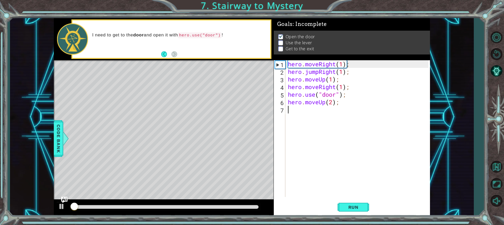
scroll to position [1, 0]
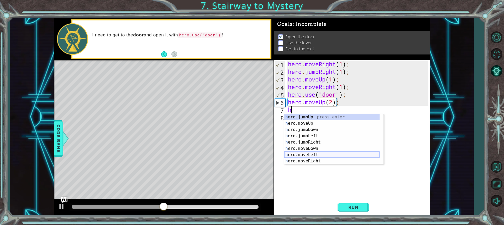
click at [304, 153] on div "h ero.jumpUp press enter h ero.moveUp press enter h ero.jumpDown press enter h …" at bounding box center [331, 145] width 95 height 63
type textarea "hero.moveLeft(1);"
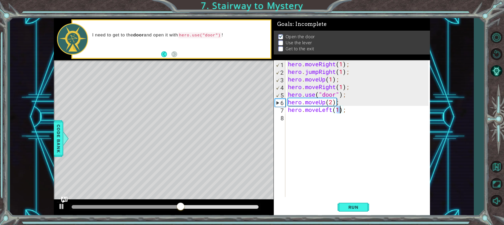
click at [290, 117] on div "hero . moveRight ( 1 ) ; hero . jumpRight ( 1 ) ; hero . moveUp ( 1 ) ; hero . …" at bounding box center [359, 136] width 144 height 152
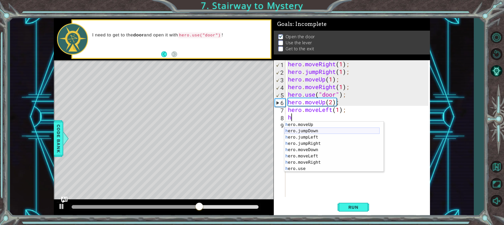
scroll to position [6, 0]
click at [313, 168] on div "h ero.moveUp press enter h ero.jumpDown press enter h ero.jumpLeft press enter …" at bounding box center [331, 153] width 95 height 63
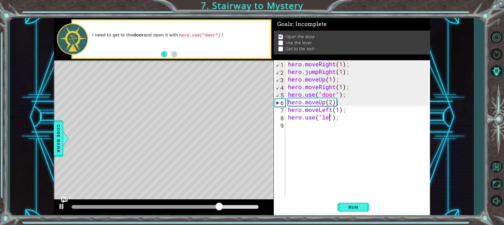
scroll to position [0, 2]
type textarea "hero.use("lever");"
click at [306, 134] on div "hero . moveRight ( 1 ) ; hero . jumpRight ( 1 ) ; hero . moveUp ( 1 ) ; hero . …" at bounding box center [359, 136] width 144 height 152
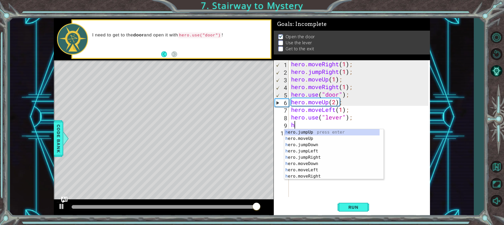
scroll to position [0, 0]
click at [307, 168] on div "h ero.jumpUp press enter h ero.moveUp press enter h ero.jumpDown press enter h …" at bounding box center [331, 160] width 95 height 63
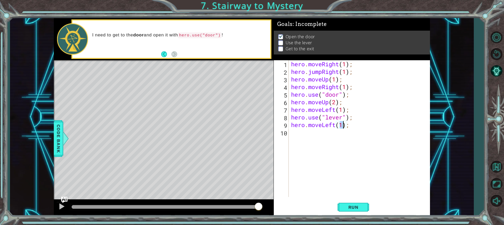
type textarea "hero.moveLeft(2);"
click at [317, 133] on div "hero . moveRight ( 1 ) ; hero . jumpRight ( 1 ) ; hero . moveUp ( 1 ) ; hero . …" at bounding box center [360, 136] width 141 height 152
type textarea "h"
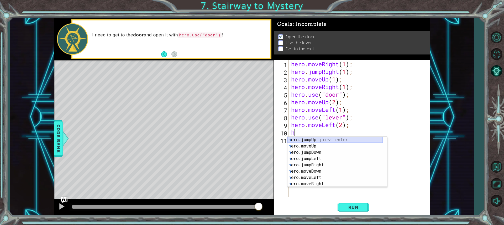
click at [326, 137] on div "h ero.jumpUp press enter h ero.moveUp press enter h ero.jumpDown press enter h …" at bounding box center [334, 168] width 95 height 63
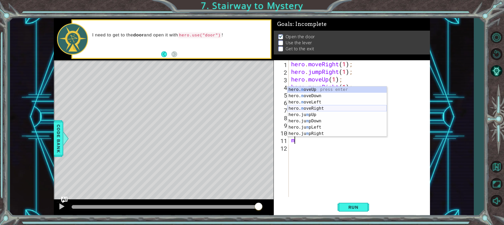
click at [330, 110] on div "hero. m oveUp press enter hero. m oveDown press enter hero. m oveLeft press ent…" at bounding box center [336, 118] width 99 height 63
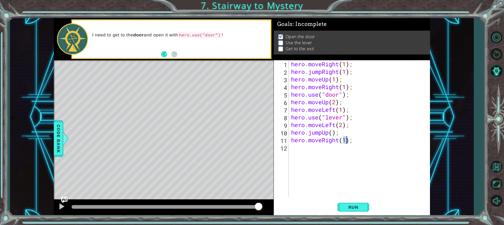
scroll to position [0, 2]
type textarea "hero.moveRight(2);"
click at [344, 204] on button "Run" at bounding box center [352, 207] width 31 height 15
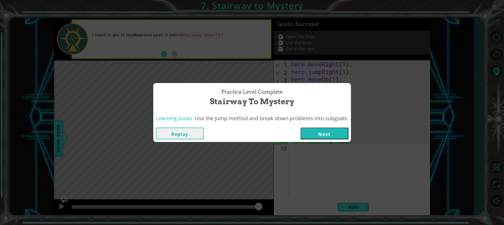
click at [317, 128] on button "Next" at bounding box center [324, 134] width 48 height 12
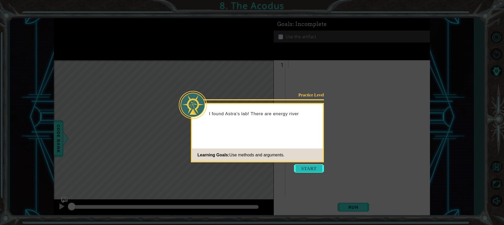
click at [303, 167] on button "Start" at bounding box center [309, 168] width 30 height 8
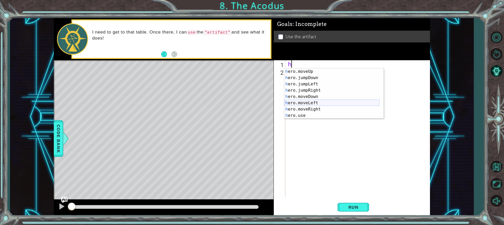
scroll to position [6, 0]
click at [57, 133] on span "Code Bank" at bounding box center [58, 139] width 8 height 32
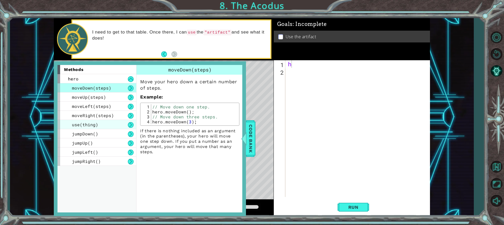
click at [88, 126] on span "use(thing)" at bounding box center [85, 125] width 26 height 6
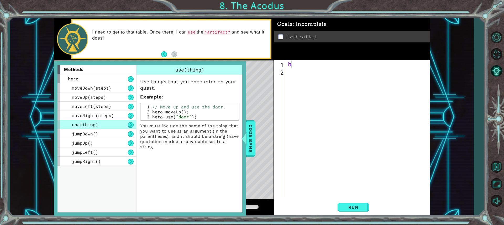
click at [306, 60] on div "h" at bounding box center [359, 136] width 144 height 152
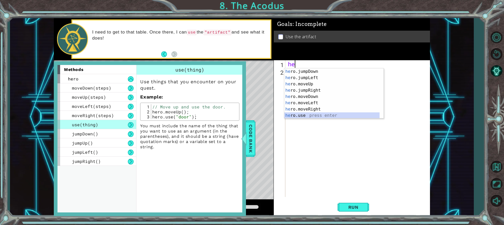
click at [311, 115] on div "he ro.jumpDown press enter he ro.jumpLeft press enter he ro.moveUp press enter …" at bounding box center [331, 99] width 95 height 63
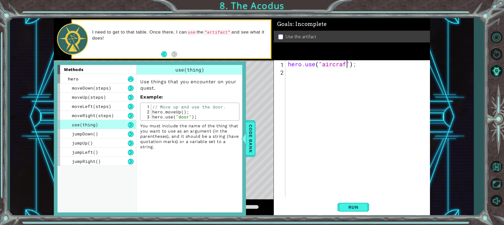
scroll to position [0, 3]
type textarea "hero.use("aircraft");"
click at [252, 137] on span "Code Bank" at bounding box center [250, 139] width 8 height 32
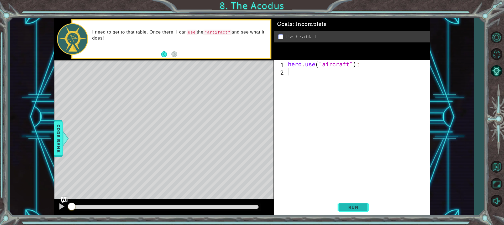
click at [357, 207] on span "Run" at bounding box center [353, 207] width 21 height 5
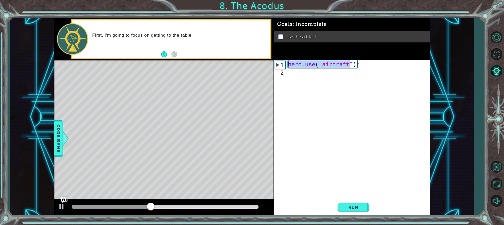
drag, startPoint x: 341, startPoint y: 61, endPoint x: 289, endPoint y: 62, distance: 52.8
click at [288, 62] on div "hero . use ( "aircraft" ) ;" at bounding box center [359, 136] width 144 height 152
type textarea "");"
drag, startPoint x: 300, startPoint y: 64, endPoint x: 284, endPoint y: 66, distance: 15.6
click at [284, 66] on div ""); 1 2 "); ההההההההההההההההההההההההההההההההההההההההההההההההההההההההההההההההההה…" at bounding box center [351, 128] width 155 height 137
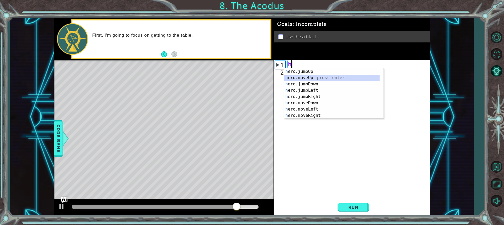
click at [338, 80] on div "h ero.jumpUp press enter h ero.moveUp press enter h ero.jumpDown press enter h …" at bounding box center [331, 99] width 95 height 63
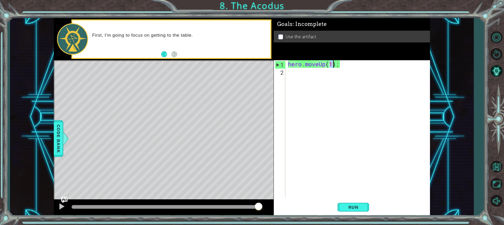
type textarea "hero.moveUp(2);"
click at [310, 76] on div "hero . moveUp ( 2 ) ;" at bounding box center [359, 136] width 144 height 152
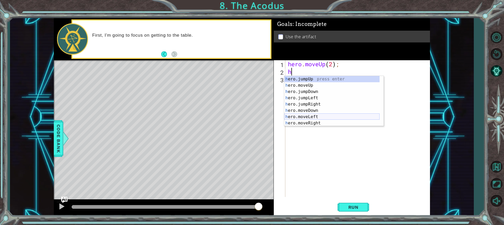
click at [310, 117] on div "h ero.jumpUp press enter h ero.moveUp press enter h ero.jumpDown press enter h …" at bounding box center [331, 107] width 95 height 63
type textarea "hero.moveLeft(1);"
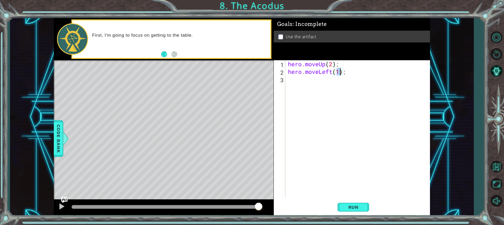
click at [288, 78] on div "hero . moveUp ( 2 ) ; hero . moveLeft ( 1 ) ;" at bounding box center [359, 136] width 144 height 152
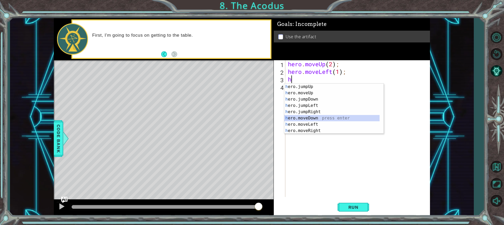
click at [323, 118] on div "h ero.jumpUp press enter h ero.moveUp press enter h ero.jumpDown press enter h …" at bounding box center [331, 115] width 95 height 63
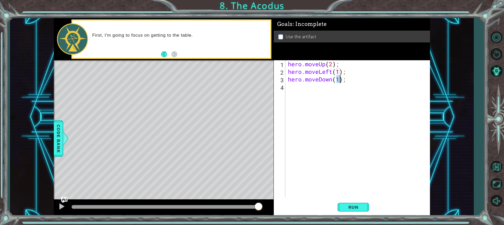
type textarea "hero.moveDown(2);"
click at [304, 92] on div "hero . moveUp ( 2 ) ; hero . moveLeft ( 1 ) ; hero . moveDown ( 2 ) ;" at bounding box center [359, 136] width 144 height 152
type textarea "h"
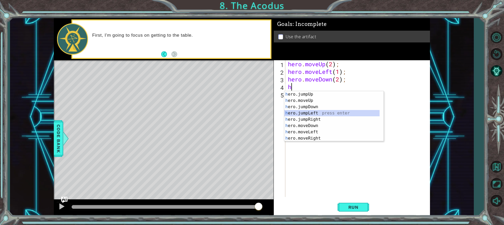
click at [316, 111] on div "h ero.jumpUp press enter h ero.moveUp press enter h ero.jumpDown press enter h …" at bounding box center [331, 122] width 95 height 63
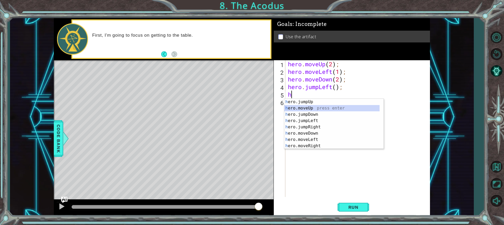
click at [309, 108] on div "h ero.jumpUp press enter h ero.moveUp press enter h ero.jumpDown press enter h …" at bounding box center [331, 130] width 95 height 63
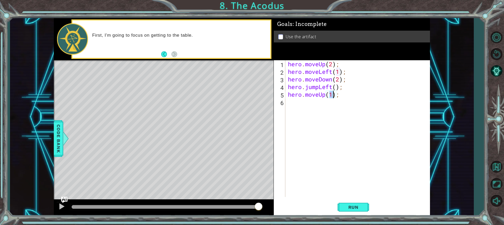
type textarea "hero.moveUp(2);"
click at [306, 103] on div "hero . moveUp ( 2 ) ; hero . moveLeft ( 1 ) ; hero . moveDown ( 2 ) ; hero . ju…" at bounding box center [359, 136] width 144 height 152
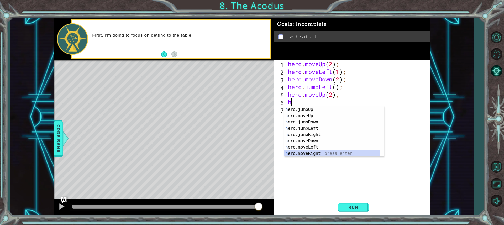
click at [304, 153] on div "h ero.jumpUp press enter h ero.moveUp press enter h ero.jumpDown press enter h …" at bounding box center [331, 138] width 95 height 63
type textarea "hero.moveRight(1);"
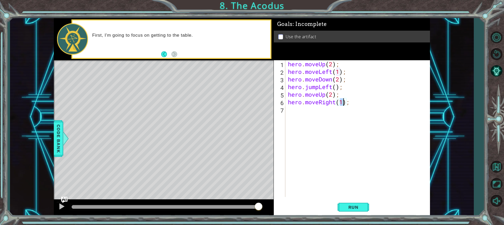
click at [306, 110] on div "hero . moveUp ( 2 ) ; hero . moveLeft ( 1 ) ; hero . moveDown ( 2 ) ; hero . ju…" at bounding box center [359, 136] width 144 height 152
click at [165, 54] on button "Back" at bounding box center [166, 54] width 10 height 6
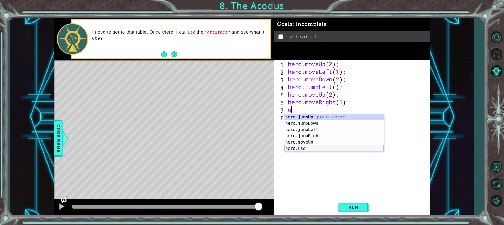
click at [315, 148] on div "hero.j u mpUp press enter hero.j u mpDown press enter hero.j u mpLeft press ent…" at bounding box center [333, 139] width 99 height 50
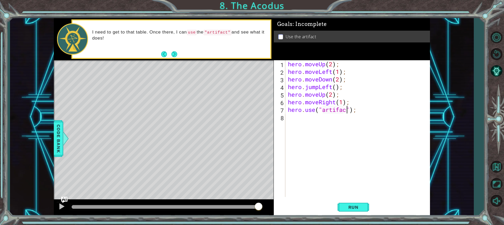
scroll to position [0, 3]
type textarea "hero.use("artifact");"
click at [353, 205] on span "Run" at bounding box center [353, 207] width 21 height 5
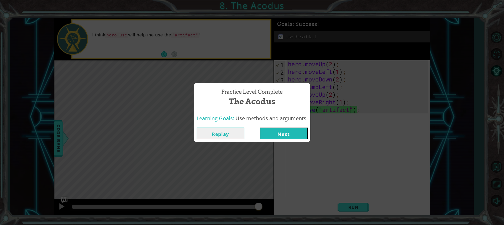
click at [280, 134] on button "Next" at bounding box center [284, 134] width 48 height 12
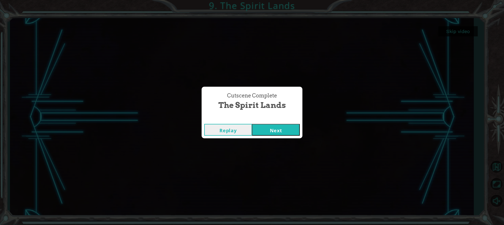
click at [294, 128] on button "Next" at bounding box center [276, 130] width 48 height 12
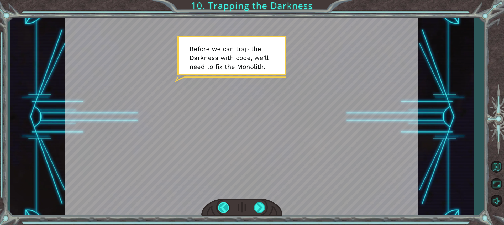
click at [222, 205] on div at bounding box center [224, 208] width 12 height 11
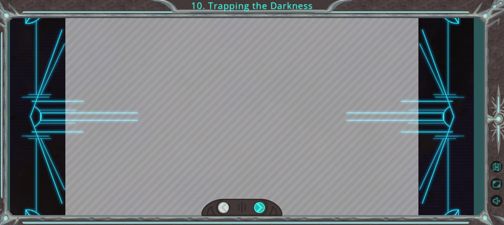
click at [254, 208] on div at bounding box center [260, 208] width 12 height 11
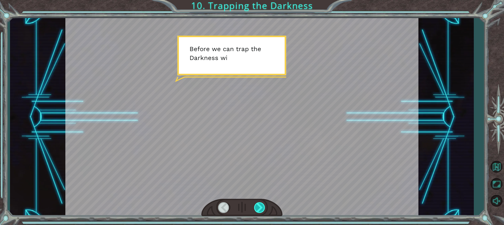
click at [255, 208] on div at bounding box center [260, 208] width 12 height 11
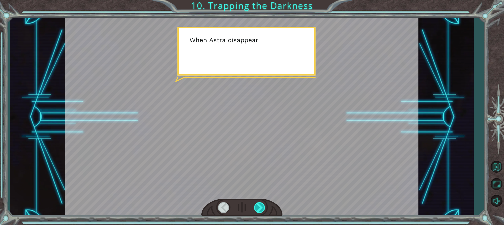
click at [255, 208] on div at bounding box center [260, 208] width 12 height 11
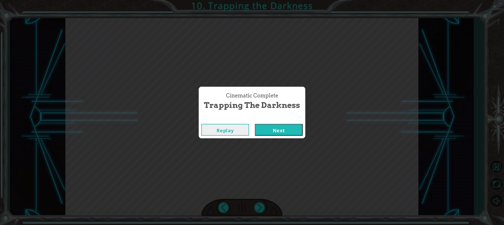
click at [273, 132] on button "Next" at bounding box center [279, 130] width 48 height 12
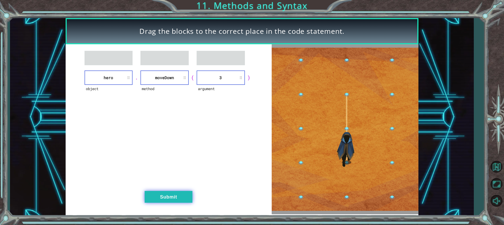
click at [177, 195] on button "Submit" at bounding box center [169, 197] width 48 height 12
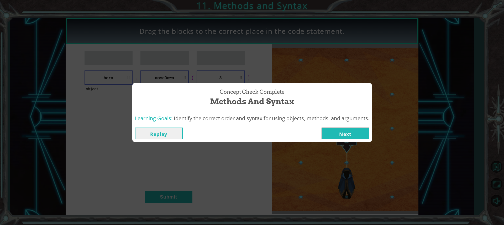
click at [338, 134] on button "Next" at bounding box center [345, 134] width 48 height 12
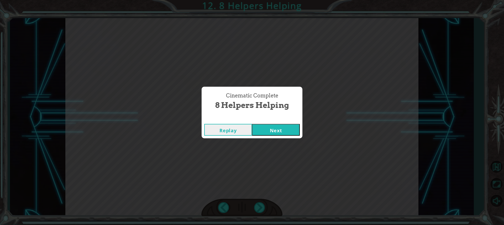
click at [286, 132] on button "Next" at bounding box center [276, 130] width 48 height 12
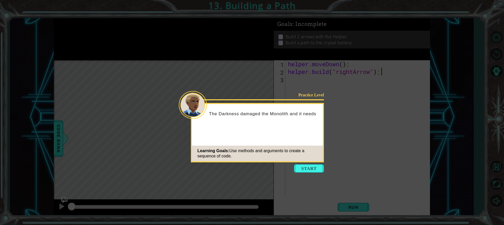
click at [310, 168] on button "Start" at bounding box center [309, 168] width 30 height 8
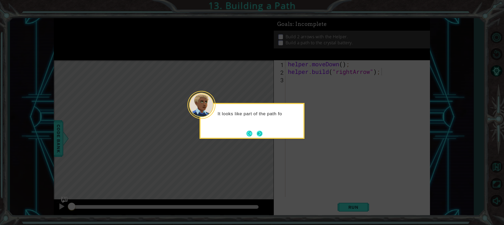
click at [257, 131] on button "Next" at bounding box center [259, 134] width 10 height 10
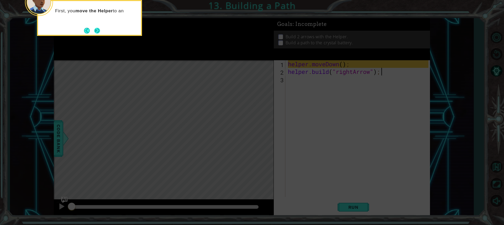
click at [99, 30] on button "Next" at bounding box center [96, 30] width 9 height 9
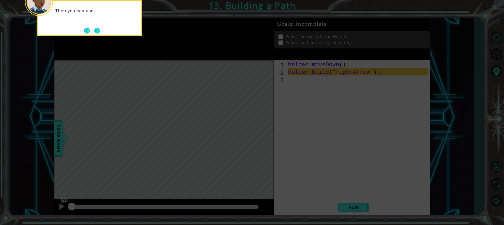
click at [97, 28] on button "Next" at bounding box center [96, 30] width 7 height 7
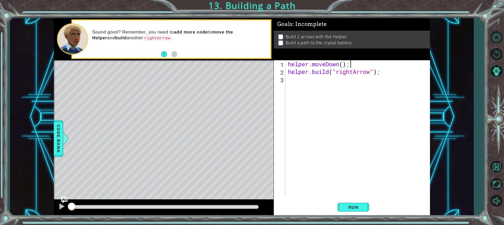
type textarea "[DOMAIN_NAME]("rightArrow");"
click at [348, 205] on span "Run" at bounding box center [353, 207] width 21 height 5
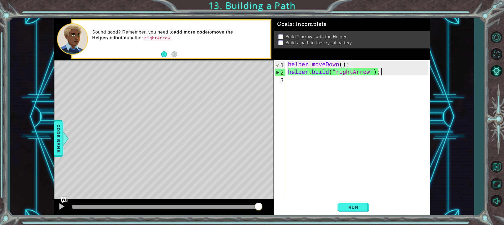
click at [289, 80] on div "helper . moveDown ( ) ; helper . build ( "rightArrow" ) ;" at bounding box center [359, 136] width 144 height 152
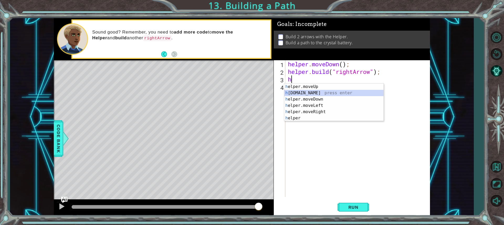
click at [305, 93] on div "h elper.moveUp press enter h [DOMAIN_NAME] press enter h elper.moveDown press e…" at bounding box center [333, 109] width 99 height 50
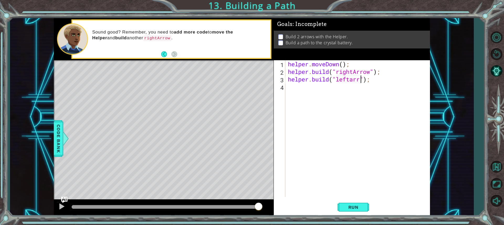
scroll to position [0, 3]
click at [353, 79] on div "helper . moveDown ( ) ; helper . build ( "rightArrow" ) ; helper . build ( "lef…" at bounding box center [359, 136] width 144 height 152
type textarea "[DOMAIN_NAME]("leftArrow");"
click at [358, 206] on span "Run" at bounding box center [353, 207] width 21 height 5
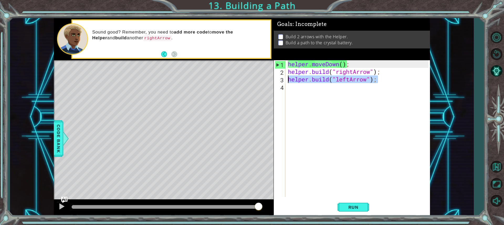
drag, startPoint x: 387, startPoint y: 79, endPoint x: 287, endPoint y: 78, distance: 99.7
click at [287, 78] on div "helper . moveDown ( ) ; helper . build ( "rightArrow" ) ; helper . build ( "lef…" at bounding box center [359, 136] width 144 height 152
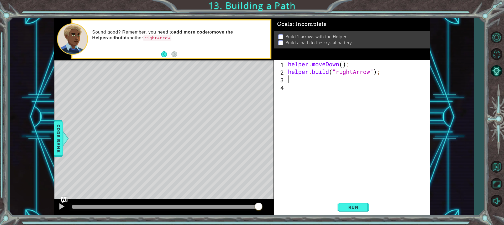
type textarea "H"
click at [301, 78] on div "helper . moveDown ( ) ; helper . build ( "rightArrow" ) ; H" at bounding box center [359, 136] width 144 height 152
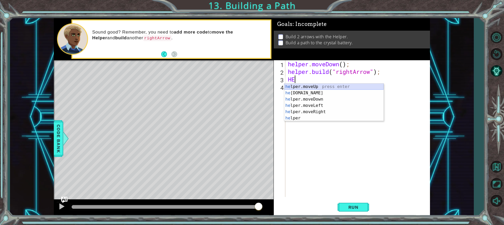
click at [313, 88] on div "he lper.moveUp press enter he [DOMAIN_NAME] press enter he lper.moveDown press …" at bounding box center [333, 109] width 99 height 50
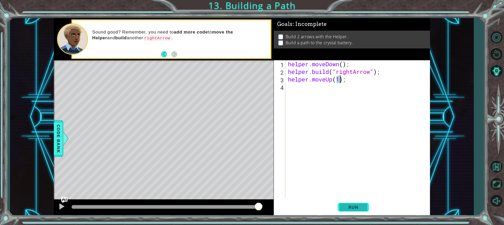
click at [360, 209] on span "Run" at bounding box center [353, 207] width 21 height 5
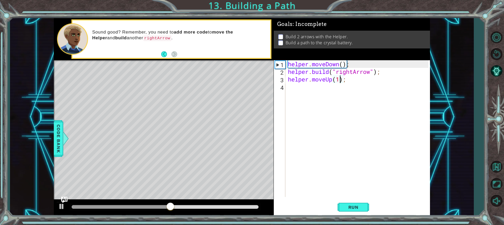
type textarea "helper.moveUp();"
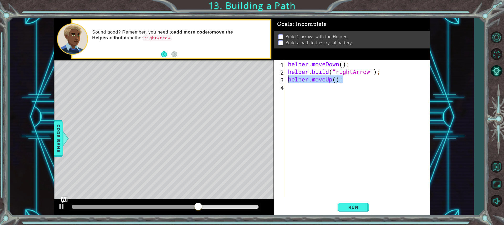
drag, startPoint x: 345, startPoint y: 80, endPoint x: 288, endPoint y: 80, distance: 57.2
click at [288, 80] on div "helper . moveDown ( ) ; helper . build ( "rightArrow" ) ; helper . moveUp ( ) ;" at bounding box center [359, 136] width 144 height 152
click at [352, 209] on span "Run" at bounding box center [353, 207] width 21 height 5
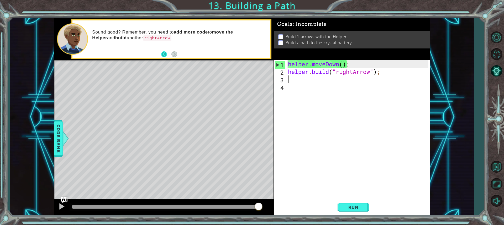
click at [162, 52] on button "Back" at bounding box center [166, 54] width 10 height 6
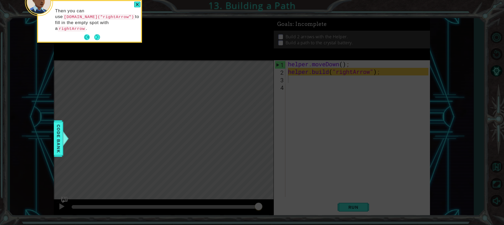
click at [86, 34] on button "Back" at bounding box center [89, 37] width 10 height 6
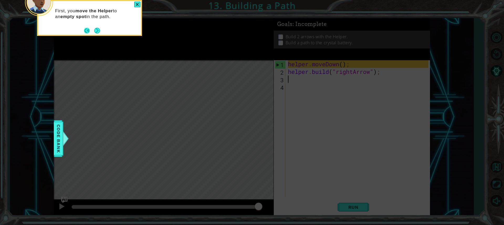
click at [87, 30] on button "Back" at bounding box center [89, 31] width 10 height 6
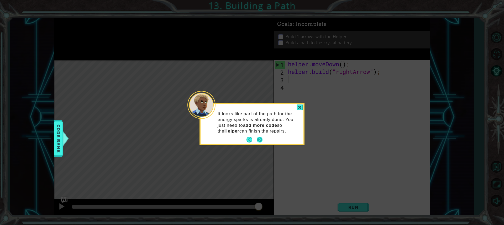
click at [258, 137] on button "Next" at bounding box center [259, 140] width 7 height 7
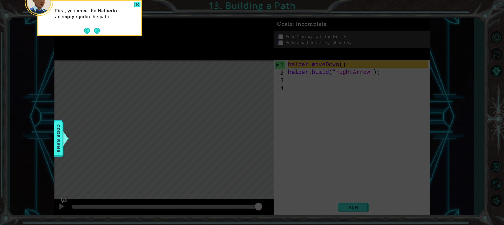
click at [178, 66] on icon at bounding box center [252, 33] width 504 height 383
click at [138, 3] on div at bounding box center [137, 5] width 6 height 6
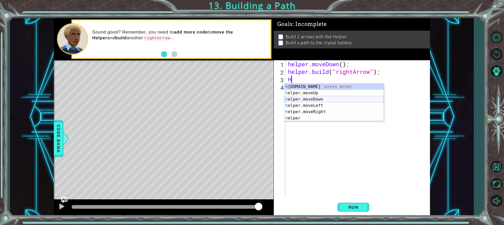
click at [311, 102] on div "h [DOMAIN_NAME] press enter h elper.moveUp press enter h elper.moveDown press e…" at bounding box center [333, 109] width 99 height 50
type textarea "helper.moveDown(1);"
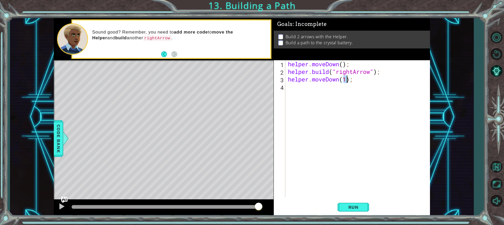
click at [305, 93] on div "helper . moveDown ( ) ; helper . build ( "rightArrow" ) ; helper . moveDown ( 1…" at bounding box center [359, 136] width 144 height 152
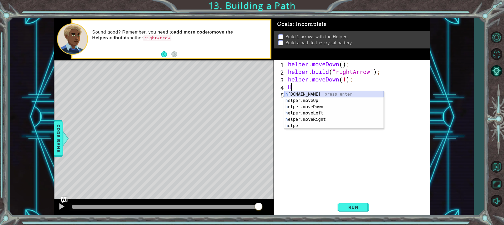
click at [310, 92] on div "h [DOMAIN_NAME] press enter h elper.moveUp press enter h elper.moveDown press e…" at bounding box center [333, 116] width 99 height 50
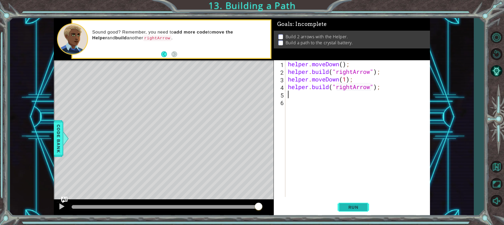
type textarea "[DOMAIN_NAME]("rightArrow");"
click at [360, 207] on span "Run" at bounding box center [353, 207] width 21 height 5
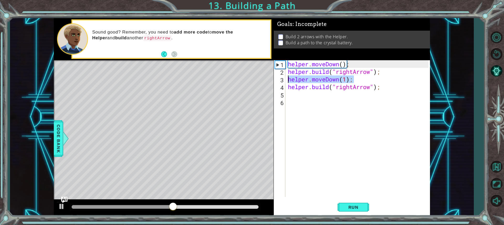
drag, startPoint x: 371, startPoint y: 76, endPoint x: 277, endPoint y: 81, distance: 94.3
click at [277, 81] on div "1 2 3 4 5 6 helper . moveDown ( ) ; helper . build ( "rightArrow" ) ; helper . …" at bounding box center [351, 128] width 155 height 137
type textarea "helper.moveDown(1);"
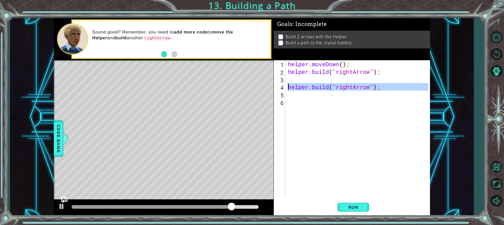
drag, startPoint x: 392, startPoint y: 94, endPoint x: 281, endPoint y: 86, distance: 111.0
click at [281, 86] on div "1 2 3 4 5 6 helper . moveDown ( ) ; helper . build ( "rightArrow" ) ; helper . …" at bounding box center [351, 128] width 155 height 137
type textarea "[DOMAIN_NAME]("rightArrow");"
click at [334, 78] on div "helper . moveDown ( ) ; helper . build ( "rightArrow" ) ; helper . build ( "rig…" at bounding box center [359, 136] width 144 height 152
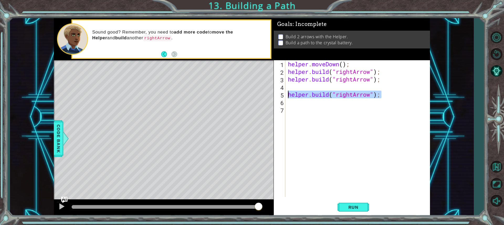
drag, startPoint x: 381, startPoint y: 98, endPoint x: 287, endPoint y: 93, distance: 94.8
click at [287, 93] on div "helper . moveDown ( ) ; helper . build ( "rightArrow" ) ; helper . build ( "rig…" at bounding box center [359, 136] width 144 height 152
type textarea "[DOMAIN_NAME]("rightArrow");"
click at [353, 205] on span "Run" at bounding box center [353, 207] width 21 height 5
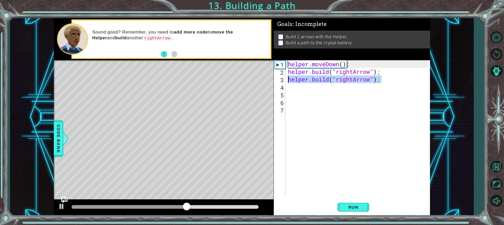
drag, startPoint x: 387, startPoint y: 80, endPoint x: 278, endPoint y: 77, distance: 109.7
click at [278, 77] on div "1 2 3 4 5 6 7 helper . moveDown ( ) ; helper . build ( "rightArrow" ) ; helper …" at bounding box center [351, 128] width 155 height 137
type textarea "[DOMAIN_NAME]("rightArrow");"
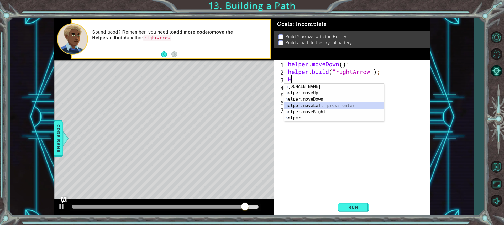
click at [340, 105] on div "h [DOMAIN_NAME] press enter h elper.moveUp press enter h elper.moveDown press e…" at bounding box center [333, 109] width 99 height 50
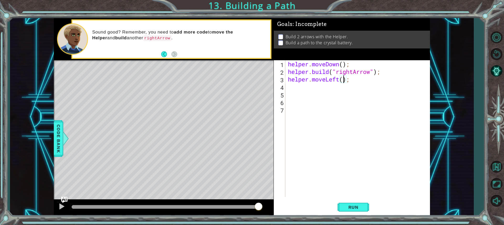
type textarea "helper.moveLeft(3);"
click at [324, 88] on div "helper . moveDown ( ) ; helper . build ( "rightArrow" ) ; helper . moveLeft ( 3…" at bounding box center [359, 136] width 144 height 152
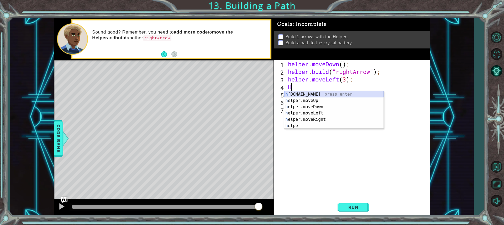
click at [331, 93] on div "h [DOMAIN_NAME] press enter h elper.moveUp press enter h elper.moveDown press e…" at bounding box center [333, 116] width 99 height 50
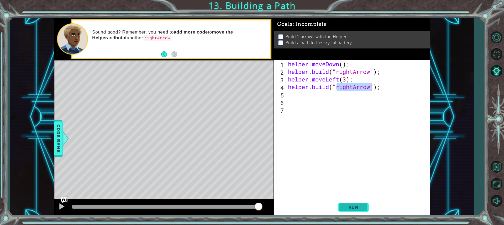
click at [366, 208] on button "Run" at bounding box center [352, 207] width 31 height 15
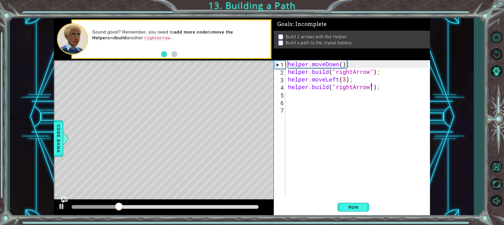
click at [339, 81] on div "helper . moveDown ( ) ; helper . build ( "rightArrow" ) ; helper . moveLeft ( 3…" at bounding box center [359, 136] width 144 height 152
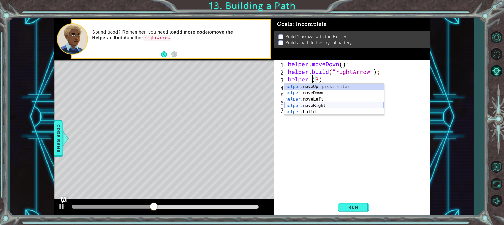
click at [331, 105] on div "helper. moveUp press enter helper. moveDown press enter helper. moveLeft press …" at bounding box center [333, 106] width 99 height 44
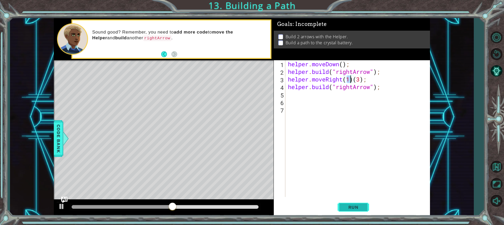
click at [356, 210] on button "Run" at bounding box center [352, 207] width 31 height 15
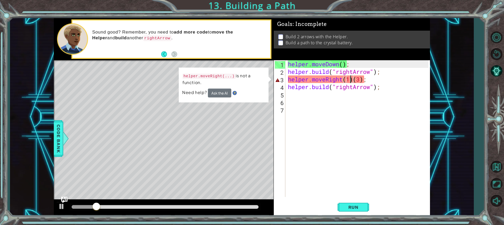
click at [354, 81] on div "helper . moveDown ( ) ; helper . build ( "rightArrow" ) ; helper . moveRight ( …" at bounding box center [359, 136] width 144 height 152
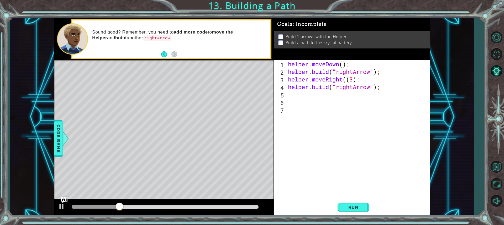
type textarea "helper.moveRight(3);"
click at [409, 175] on div "helper . moveDown ( ) ; helper . build ( "rightArrow" ) ; helper . moveRight ( …" at bounding box center [359, 136] width 144 height 152
click at [352, 205] on span "Run" at bounding box center [353, 207] width 21 height 5
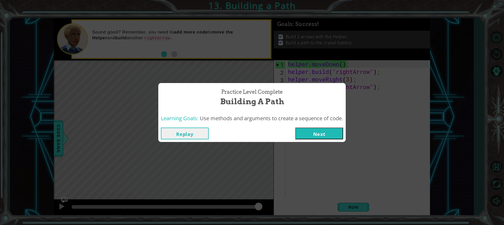
click at [320, 130] on button "Next" at bounding box center [319, 134] width 48 height 12
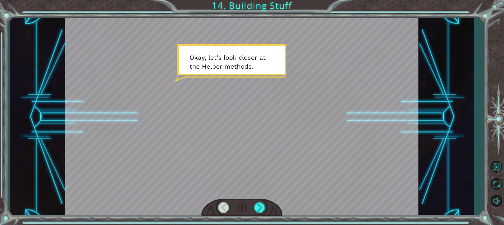
click at [268, 119] on div at bounding box center [241, 117] width 353 height 198
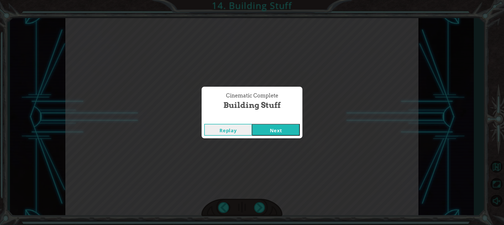
click at [300, 131] on div "Replay Next" at bounding box center [251, 129] width 101 height 17
click at [292, 131] on button "Next" at bounding box center [276, 130] width 48 height 12
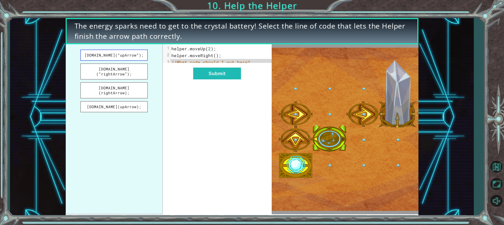
click at [130, 57] on button "[DOMAIN_NAME](“upArrow”);" at bounding box center [114, 55] width 68 height 11
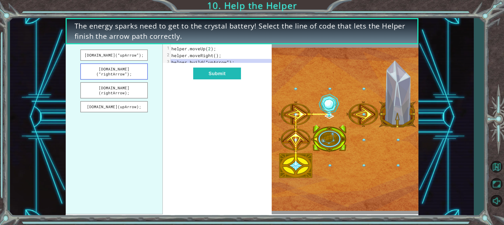
click at [136, 71] on button "[DOMAIN_NAME](“rightArrow”);" at bounding box center [114, 71] width 68 height 16
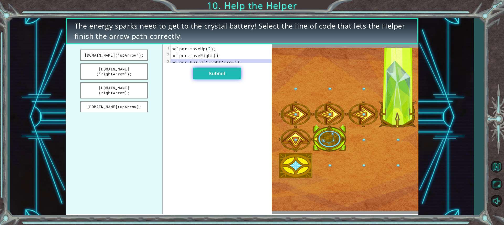
click at [205, 77] on button "Submit" at bounding box center [217, 74] width 48 height 12
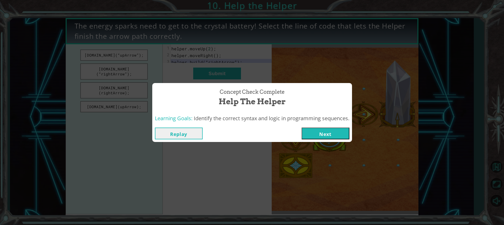
click at [332, 138] on button "Next" at bounding box center [325, 134] width 48 height 12
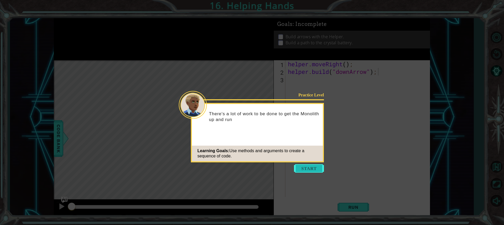
click at [311, 165] on button "Start" at bounding box center [309, 168] width 30 height 8
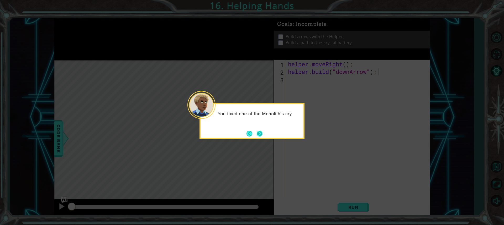
click at [259, 133] on button "Next" at bounding box center [259, 133] width 9 height 9
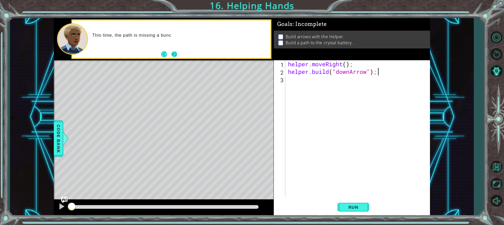
click at [174, 57] on button "Next" at bounding box center [173, 53] width 9 height 9
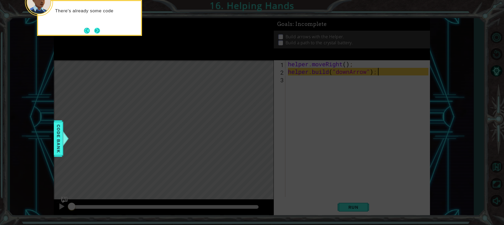
click at [99, 31] on button "Next" at bounding box center [97, 31] width 10 height 10
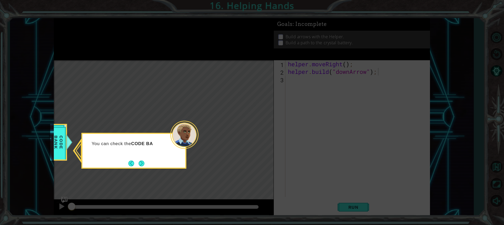
click at [142, 158] on div "You can check the CODE BA" at bounding box center [133, 151] width 105 height 36
click at [144, 161] on button "Next" at bounding box center [141, 163] width 9 height 9
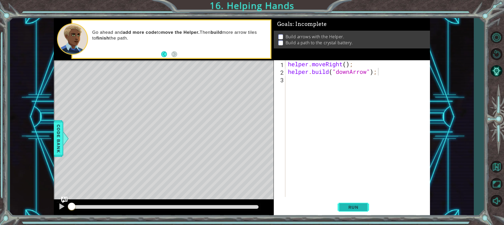
click at [353, 203] on button "Run" at bounding box center [352, 207] width 31 height 15
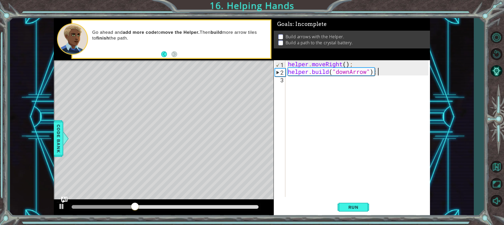
click at [295, 82] on div "helper . moveRight ( ) ; helper . build ( "downArrow" ) ;" at bounding box center [359, 136] width 144 height 152
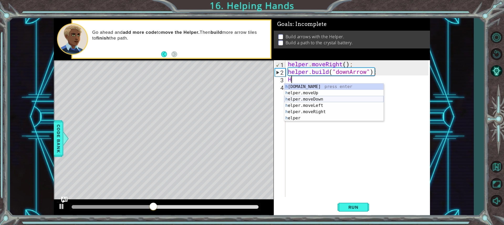
click at [315, 98] on div "h [DOMAIN_NAME] press enter h elper.moveUp press enter h elper.moveDown press e…" at bounding box center [333, 109] width 99 height 50
type textarea "helper.moveDown(1);"
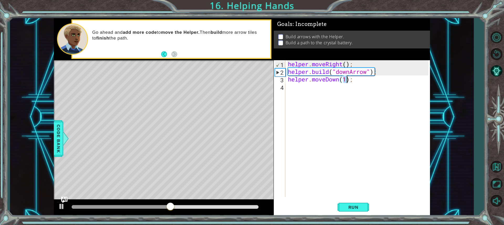
click at [311, 89] on div "helper . moveRight ( ) ; helper . build ( "downArrow" ) ; helper . moveDown ( 1…" at bounding box center [359, 136] width 144 height 152
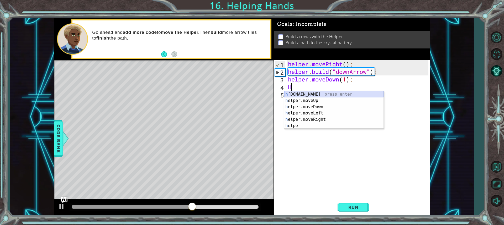
click at [312, 93] on div "h [DOMAIN_NAME] press enter h elper.moveUp press enter h elper.moveDown press e…" at bounding box center [333, 116] width 99 height 50
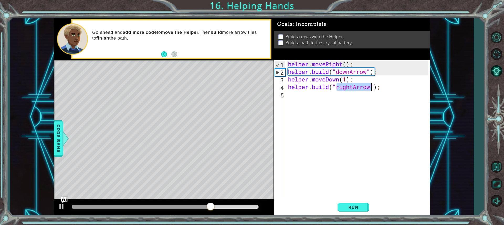
click at [352, 87] on div "helper . moveRight ( ) ; helper . build ( "downArrow" ) ; helper . moveDown ( 1…" at bounding box center [357, 128] width 141 height 137
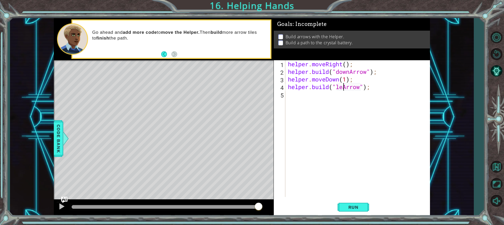
scroll to position [0, 3]
type textarea "[DOMAIN_NAME]("leftArrow");"
click at [344, 99] on div "helper . moveRight ( ) ; helper . build ( "downArrow" ) ; helper . moveDown ( 1…" at bounding box center [359, 136] width 144 height 152
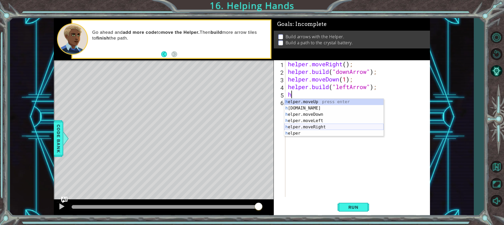
click at [305, 125] on div "h elper.moveUp press enter h [DOMAIN_NAME] press enter h elper.moveDown press e…" at bounding box center [333, 124] width 99 height 50
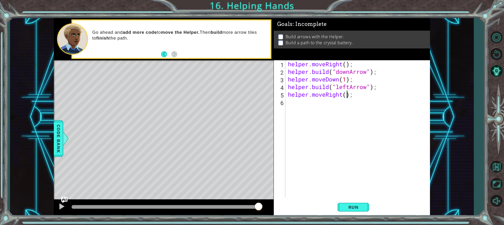
type textarea "helper.moveRight(1);"
click at [300, 105] on div "helper . moveRight ( ) ; helper . build ( "downArrow" ) ; helper . moveDown ( 1…" at bounding box center [359, 136] width 144 height 152
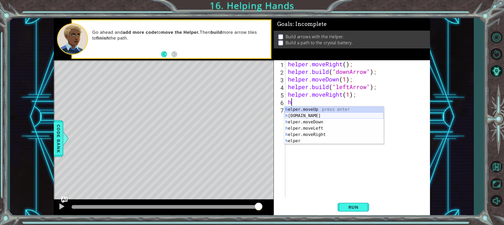
click at [322, 116] on div "h elper.moveUp press enter h [DOMAIN_NAME] press enter h elper.moveDown press e…" at bounding box center [333, 132] width 99 height 50
type textarea "[DOMAIN_NAME]("rightArrow");"
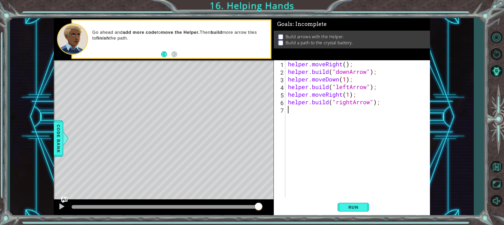
click at [314, 113] on div "helper . moveRight ( ) ; helper . build ( "downArrow" ) ; helper . moveDown ( 1…" at bounding box center [359, 136] width 144 height 152
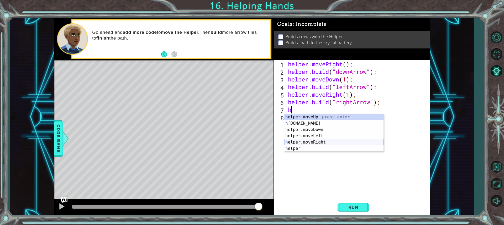
click at [316, 140] on div "h elper.moveUp press enter h [DOMAIN_NAME] press enter h elper.moveDown press e…" at bounding box center [333, 139] width 99 height 50
type textarea "helper.moveRight(1);"
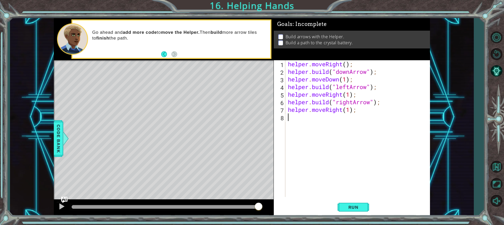
click at [308, 122] on div "helper . moveRight ( ) ; helper . build ( "downArrow" ) ; helper . moveDown ( 1…" at bounding box center [359, 136] width 144 height 152
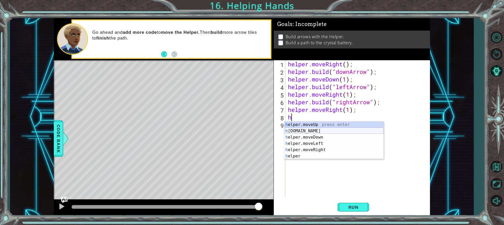
click at [317, 130] on div "h elper.moveUp press enter h [DOMAIN_NAME] press enter h elper.moveDown press e…" at bounding box center [333, 147] width 99 height 50
type textarea "[DOMAIN_NAME]("rightArrow");"
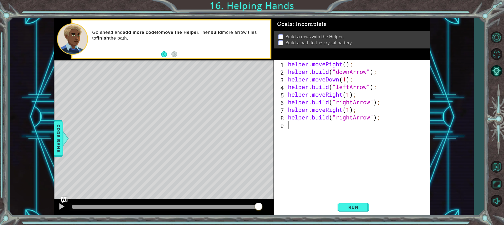
click at [335, 152] on div "helper . moveRight ( ) ; helper . build ( "downArrow" ) ; helper . moveDown ( 1…" at bounding box center [359, 136] width 144 height 152
click at [358, 207] on span "Run" at bounding box center [353, 207] width 21 height 5
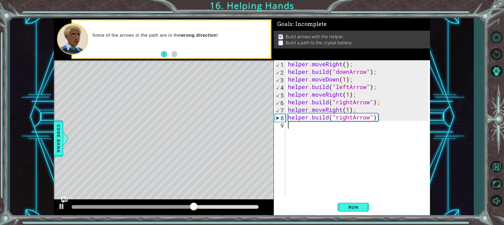
click at [152, 178] on div "Level Map" at bounding box center [175, 137] width 242 height 155
click at [350, 87] on div "helper . moveRight ( ) ; helper . build ( "downArrow" ) ; helper . moveDown ( 1…" at bounding box center [359, 136] width 144 height 152
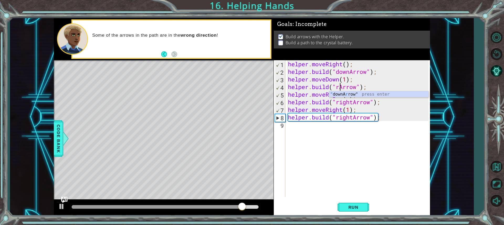
scroll to position [0, 2]
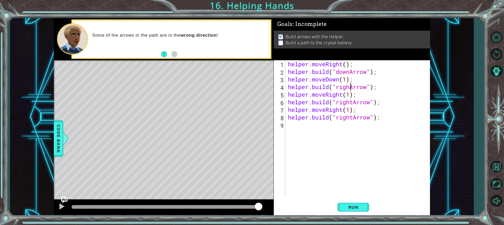
type textarea "[DOMAIN_NAME]("rightArrow");"
click at [369, 140] on div "helper . moveRight ( ) ; helper . build ( "downArrow" ) ; helper . moveDown ( 1…" at bounding box center [359, 136] width 144 height 152
click at [347, 210] on span "Run" at bounding box center [353, 207] width 21 height 5
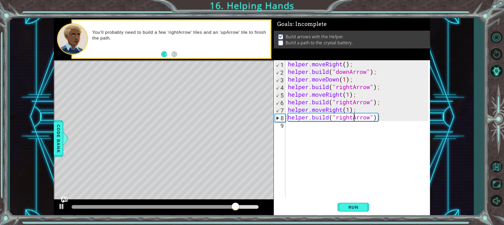
click at [353, 116] on div "helper . moveRight ( ) ; helper . build ( "downArrow" ) ; helper . moveDown ( 1…" at bounding box center [359, 136] width 144 height 152
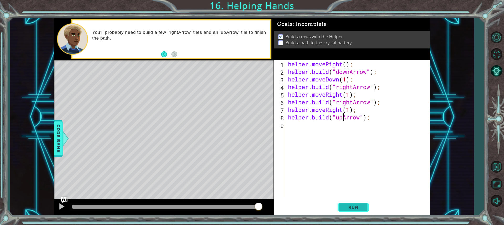
type textarea "[DOMAIN_NAME]("upArrow");"
click at [360, 205] on span "Run" at bounding box center [353, 207] width 21 height 5
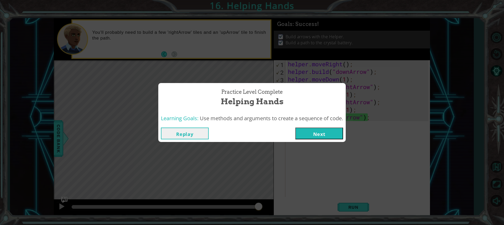
click at [310, 136] on button "Next" at bounding box center [319, 134] width 48 height 12
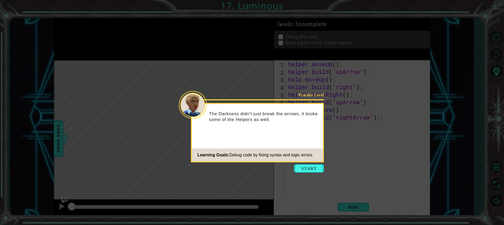
click at [310, 166] on button "Start" at bounding box center [309, 168] width 30 height 8
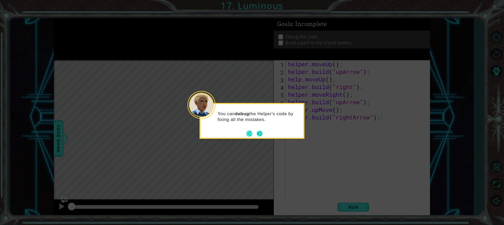
click at [260, 130] on footer at bounding box center [254, 134] width 16 height 8
click at [256, 133] on button "Next" at bounding box center [259, 134] width 10 height 10
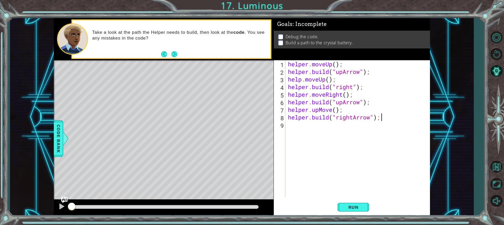
click at [335, 65] on div "helper . moveUp ( ) ; helper . build ( "upArrow" ) ; help . moveUp ( ) ; helper…" at bounding box center [359, 136] width 144 height 152
click at [327, 78] on div "helper . moveUp ( 1 ) ; helper . build ( "upArrow" ) ; help . moveUp ( ) ; help…" at bounding box center [359, 136] width 144 height 152
click at [330, 78] on div "helper . moveUp ( 1 ) ; helper . build ( "upArrow" ) ; help . moveUp ( ) ; help…" at bounding box center [359, 136] width 144 height 152
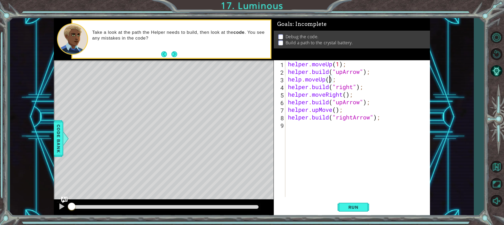
type textarea "help.moveUp(1);"
click at [349, 147] on div "helper . moveUp ( 1 ) ; helper . build ( "upArrow" ) ; help . moveUp ( 1 ) ; he…" at bounding box center [359, 136] width 144 height 152
click at [355, 204] on button "Run" at bounding box center [352, 207] width 31 height 15
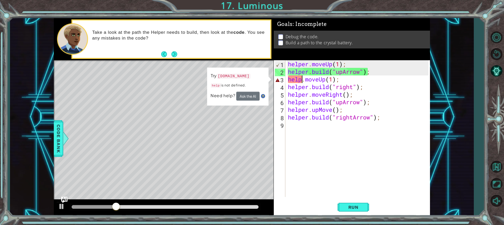
click at [301, 80] on div "helper . moveUp ( 1 ) ; helper . build ( "upArrow" ) ; help . moveUp ( 1 ) ; he…" at bounding box center [359, 136] width 144 height 152
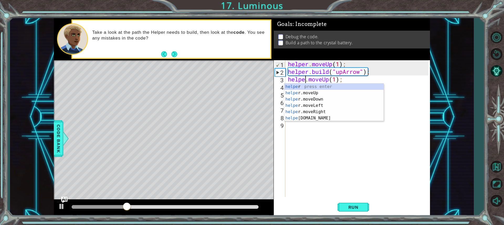
type textarea "helper.moveUp(1);"
click at [375, 142] on div "helper . moveUp ( 1 ) ; helper . build ( "upArrow" ) ; helper . moveUp ( 1 ) ; …" at bounding box center [359, 136] width 144 height 152
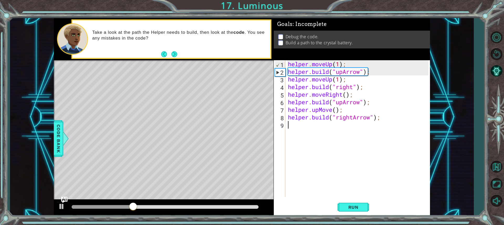
scroll to position [0, 0]
drag, startPoint x: 360, startPoint y: 199, endPoint x: 359, endPoint y: 202, distance: 3.3
click at [360, 199] on div "1 2 3 4 5 6 7 8 9 helper . moveUp ( 1 ) ; helper . build ( "upArrow" ) ; helper…" at bounding box center [352, 138] width 156 height 156
click at [359, 203] on button "Run" at bounding box center [352, 207] width 31 height 15
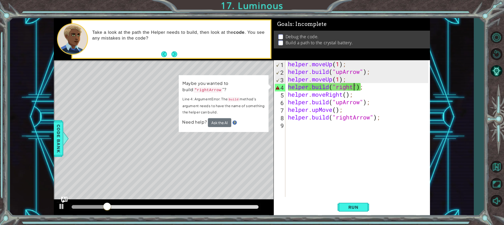
click at [353, 88] on div "helper . moveUp ( 1 ) ; helper . build ( "upArrow" ) ; helper . moveUp ( 1 ) ; …" at bounding box center [359, 136] width 144 height 152
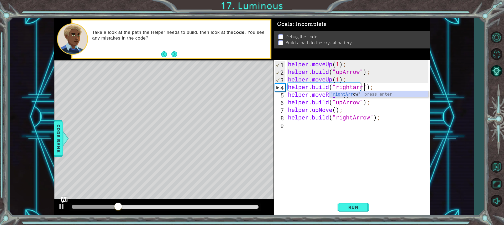
scroll to position [0, 3]
type textarea "[DOMAIN_NAME]("rightarrow");"
click at [353, 141] on div "helper . moveUp ( 1 ) ; helper . build ( "upArrow" ) ; helper . moveUp ( 1 ) ; …" at bounding box center [359, 136] width 144 height 152
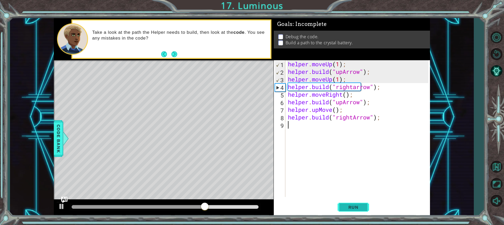
click at [353, 205] on span "Run" at bounding box center [353, 207] width 21 height 5
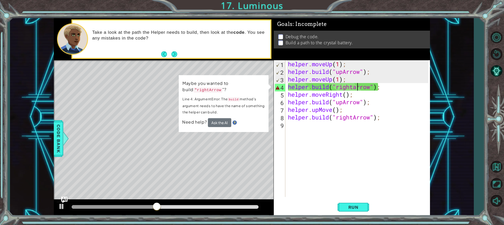
click at [356, 86] on div "helper . moveUp ( 1 ) ; helper . build ( "upArrow" ) ; helper . moveUp ( 1 ) ; …" at bounding box center [359, 136] width 144 height 152
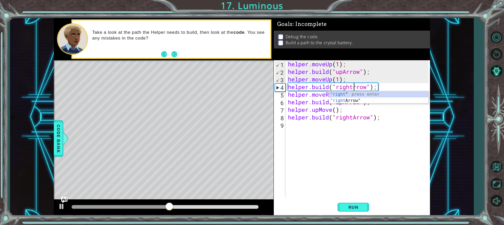
type textarea "[DOMAIN_NAME]("rightArrow");"
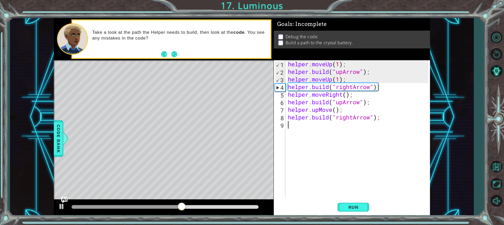
click at [355, 143] on div "helper . moveUp ( 1 ) ; helper . build ( "upArrow" ) ; helper . moveUp ( 1 ) ; …" at bounding box center [359, 136] width 144 height 152
click at [360, 204] on button "Run" at bounding box center [352, 207] width 31 height 15
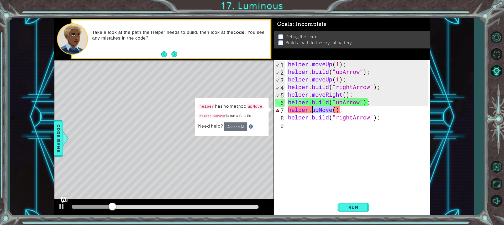
drag, startPoint x: 332, startPoint y: 110, endPoint x: 303, endPoint y: 109, distance: 28.4
click at [311, 110] on div "helper . moveUp ( 1 ) ; helper . build ( "upArrow" ) ; helper . moveUp ( 1 ) ; …" at bounding box center [359, 136] width 144 height 152
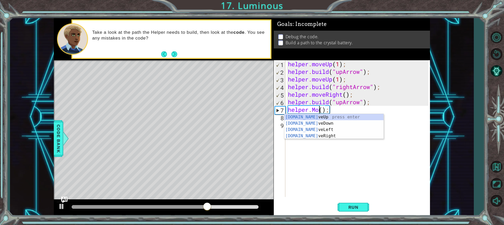
scroll to position [0, 2]
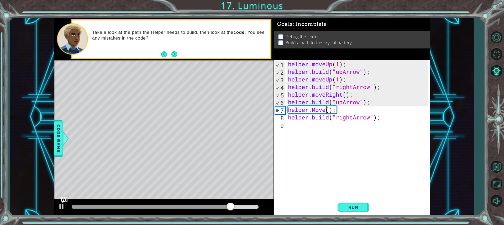
click at [325, 111] on div "helper . moveUp ( 1 ) ; helper . build ( "upArrow" ) ; helper . moveUp ( 1 ) ; …" at bounding box center [359, 136] width 144 height 152
type textarea "helper.Moveup();"
click at [318, 144] on div "helper . moveUp ( 1 ) ; helper . build ( "upArrow" ) ; helper . moveUp ( 1 ) ; …" at bounding box center [359, 136] width 144 height 152
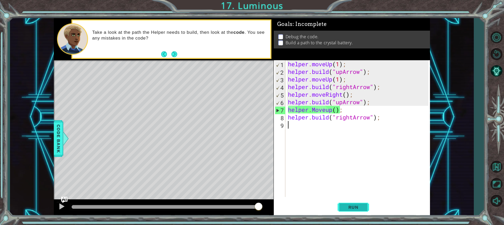
click at [349, 208] on span "Run" at bounding box center [353, 207] width 21 height 5
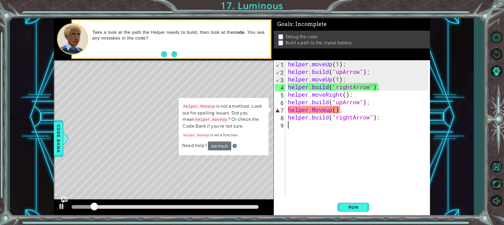
click at [316, 110] on div "helper . moveUp ( 1 ) ; helper . build ( "upArrow" ) ; helper . moveUp ( 1 ) ; …" at bounding box center [359, 136] width 144 height 152
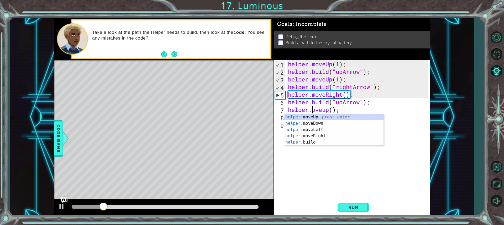
type textarea "helper.moveup();"
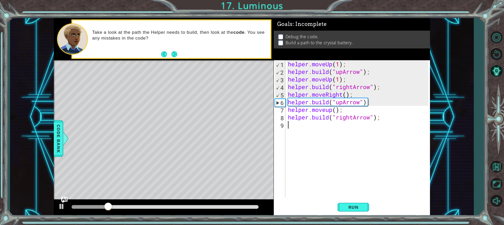
click at [384, 177] on div "helper . moveUp ( 1 ) ; helper . build ( "upArrow" ) ; helper . moveUp ( 1 ) ; …" at bounding box center [359, 136] width 144 height 152
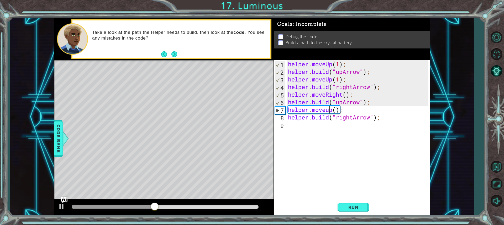
click at [328, 109] on div "helper . moveUp ( 1 ) ; helper . build ( "upArrow" ) ; helper . moveUp ( 1 ) ; …" at bounding box center [359, 136] width 144 height 152
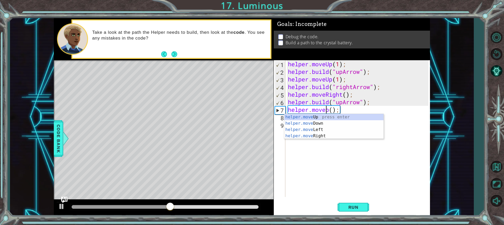
type textarea "helper.moveUp();"
click at [325, 165] on div "helper . moveUp ( 1 ) ; helper . build ( "upArrow" ) ; helper . moveUp ( 1 ) ; …" at bounding box center [359, 136] width 144 height 152
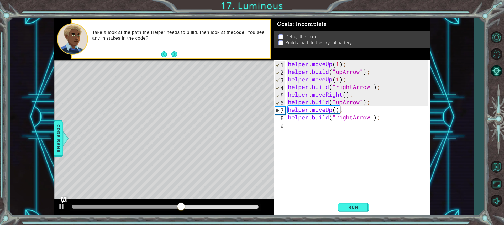
scroll to position [0, 0]
click at [356, 208] on span "Run" at bounding box center [353, 207] width 21 height 5
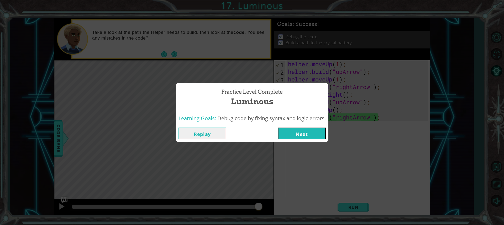
click at [296, 135] on button "Next" at bounding box center [302, 134] width 48 height 12
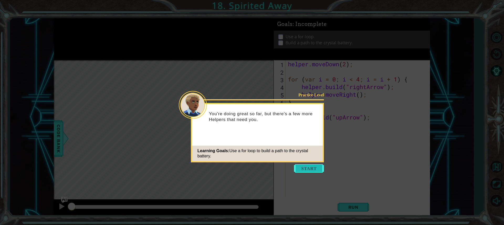
click at [309, 169] on button "Start" at bounding box center [309, 168] width 30 height 8
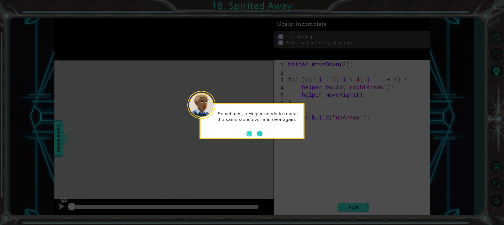
click at [262, 132] on button "Next" at bounding box center [259, 134] width 6 height 6
